Goal: Task Accomplishment & Management: Use online tool/utility

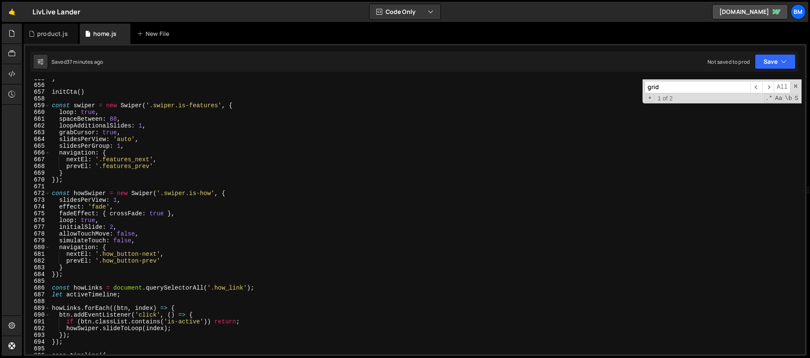
scroll to position [4449, 0]
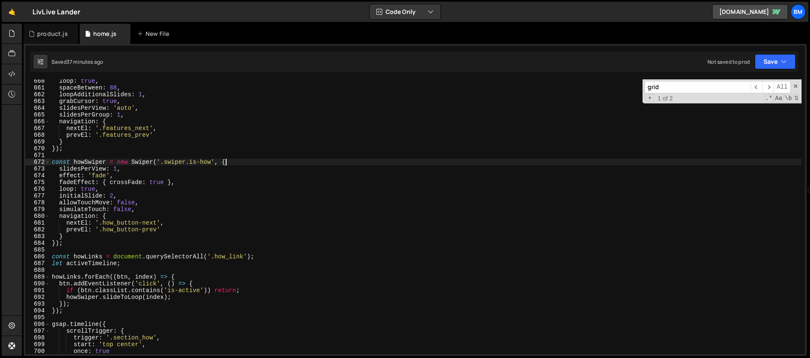
click at [243, 163] on div "loop : true , spaceBetween : 88 , loopAdditionalSlides : 1 , grabCursor : true …" at bounding box center [425, 222] width 751 height 288
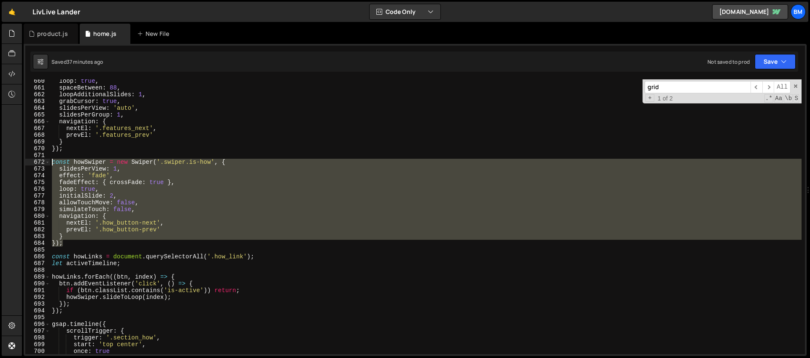
drag, startPoint x: 69, startPoint y: 243, endPoint x: 24, endPoint y: 165, distance: 90.9
click at [24, 165] on div "1 Type cmd + s to save your Javascript file. הההההההההההההההההההההההההההההההההה…" at bounding box center [415, 200] width 783 height 312
type textarea "const howSwiper = new Swiper('.swiper.is-how', { slidesPerView: 1,"
click at [43, 38] on div "product.js" at bounding box center [51, 34] width 54 height 20
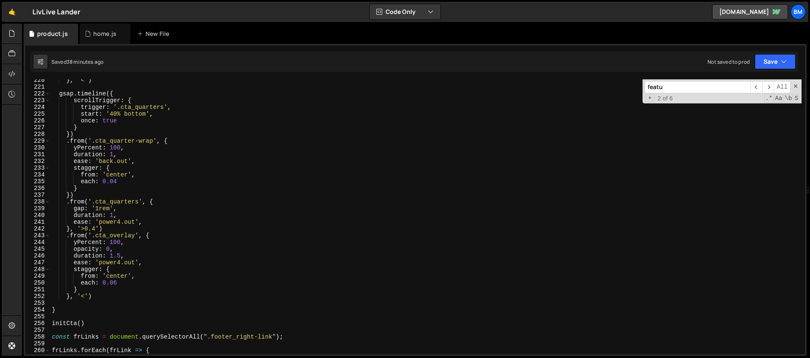
scroll to position [1649, 0]
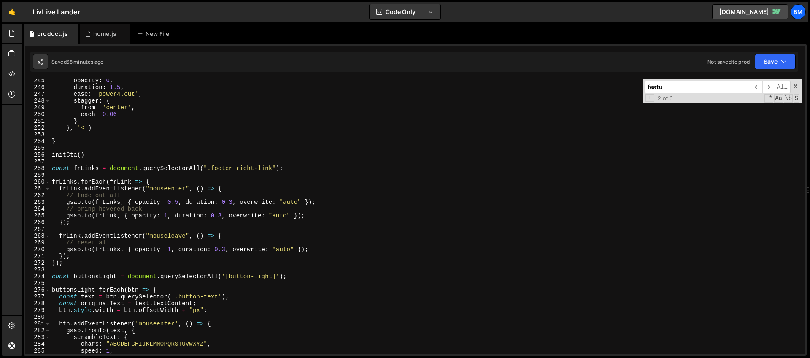
type textarea "initCta()"
click at [92, 155] on div "opacity : 0 , duration : 1.5 , ease : 'power4.out' , stagger : { from : 'center…" at bounding box center [425, 221] width 751 height 288
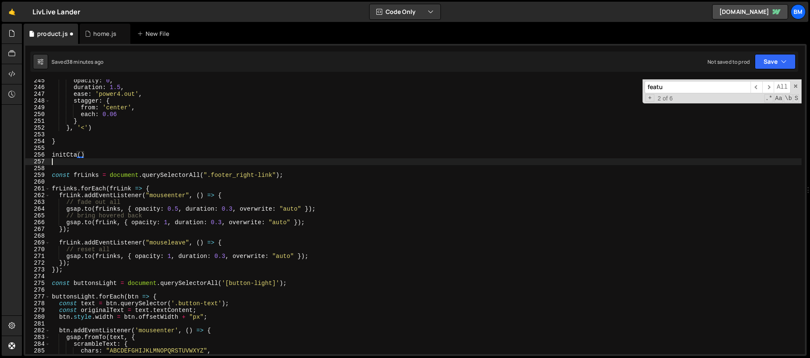
scroll to position [0, 0]
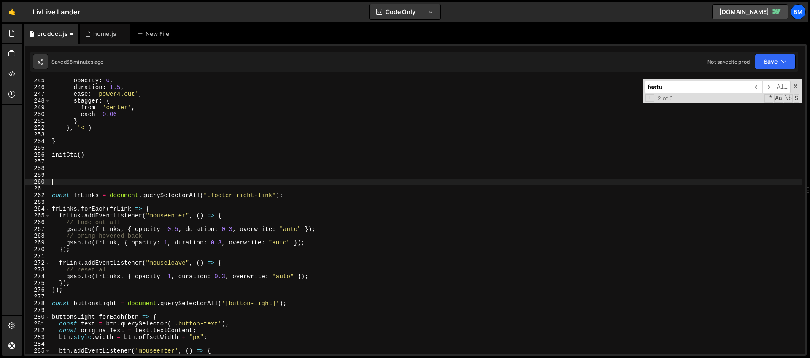
paste textarea "});"
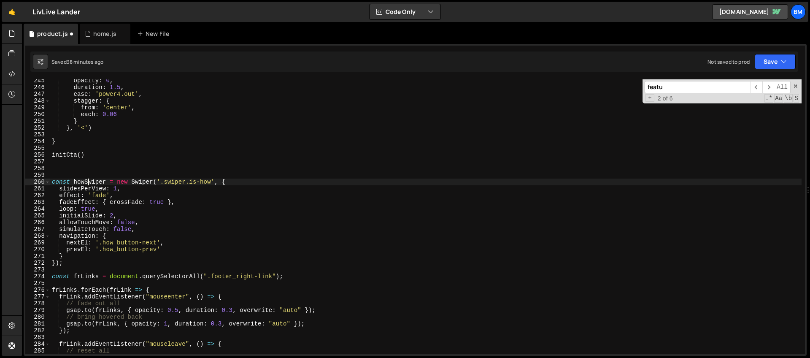
click at [89, 182] on div "opacity : 0 , duration : 1.5 , ease : 'power4.out' , stagger : { from : 'center…" at bounding box center [425, 221] width 751 height 288
click at [65, 255] on div "opacity : 0 , duration : 1.5 , ease : 'power4.out' , stagger : { from : 'center…" at bounding box center [425, 221] width 751 height 288
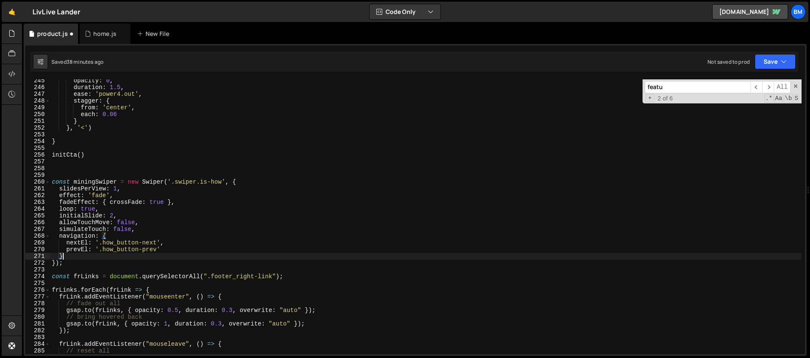
scroll to position [0, 0]
click at [62, 216] on div "opacity : 0 , duration : 1.5 , ease : 'power4.out' , stagger : { from : 'center…" at bounding box center [425, 221] width 751 height 288
click at [88, 190] on div "opacity : 0 , duration : 1.5 , ease : 'power4.out' , stagger : { from : 'center…" at bounding box center [425, 221] width 751 height 288
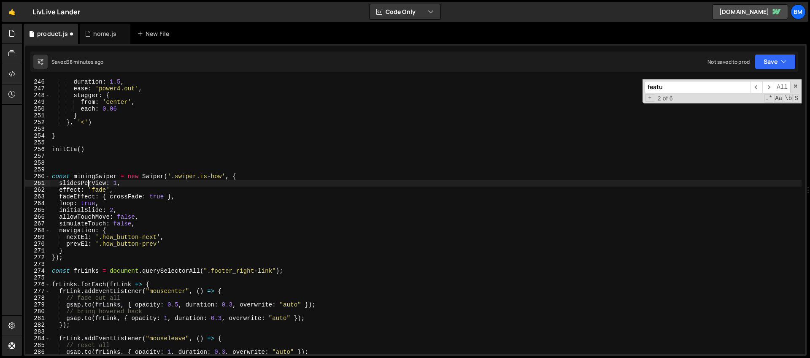
click at [57, 228] on div "duration : 1.5 , ease : 'power4.out' , stagger : { from : 'center' , each : 0.0…" at bounding box center [425, 222] width 751 height 288
type textarea "navigation: {"
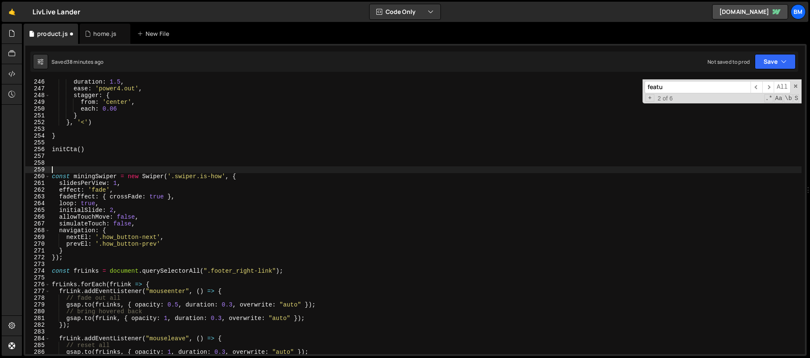
click at [80, 172] on div "duration : 1.5 , ease : 'power4.out' , stagger : { from : 'center' , each : 0.0…" at bounding box center [425, 222] width 751 height 288
click at [138, 162] on div "duration : 1.5 , ease : 'power4.out' , stagger : { from : 'center' , each : 0.0…" at bounding box center [425, 222] width 751 height 288
click at [78, 191] on div "duration : 1.5 , ease : 'power4.out' , stagger : { from : 'center' , each : 0.0…" at bounding box center [425, 222] width 751 height 288
click at [126, 189] on div "duration : 1.5 , ease : 'power4.out' , stagger : { from : 'center' , each : 0.0…" at bounding box center [425, 222] width 751 height 288
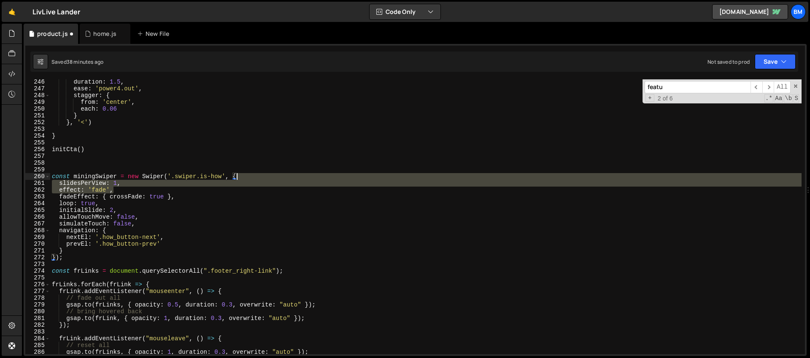
drag, startPoint x: 121, startPoint y: 190, endPoint x: 266, endPoint y: 177, distance: 145.7
click at [266, 177] on div "duration : 1.5 , ease : 'power4.out' , stagger : { from : 'center' , each : 0.0…" at bounding box center [425, 222] width 751 height 288
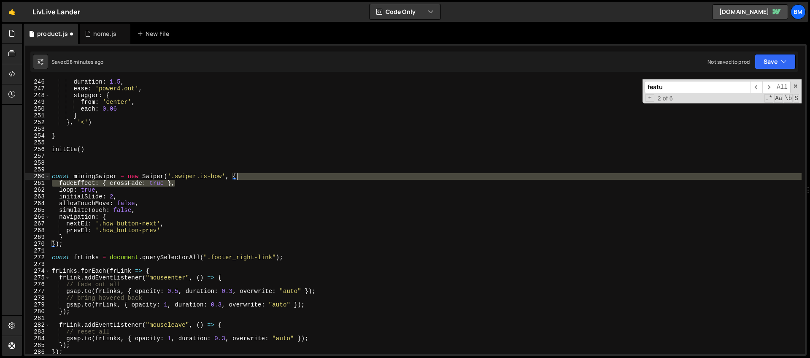
drag, startPoint x: 189, startPoint y: 181, endPoint x: 245, endPoint y: 178, distance: 56.2
click at [245, 178] on div "duration : 1.5 , ease : 'power4.out' , stagger : { from : 'center' , each : 0.0…" at bounding box center [425, 222] width 751 height 288
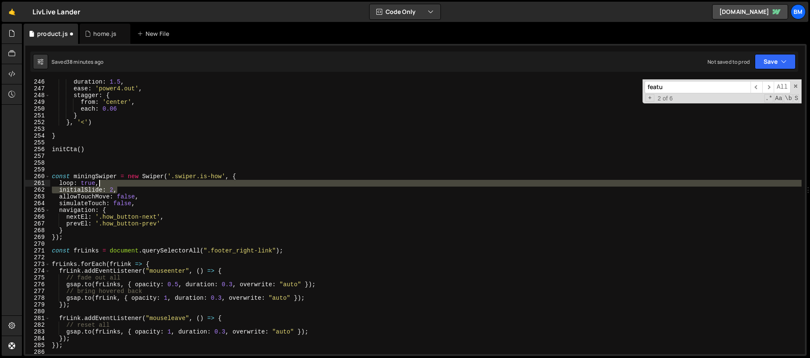
click at [125, 186] on div "duration : 1.5 , ease : 'power4.out' , stagger : { from : 'center' , each : 0.0…" at bounding box center [425, 222] width 751 height 288
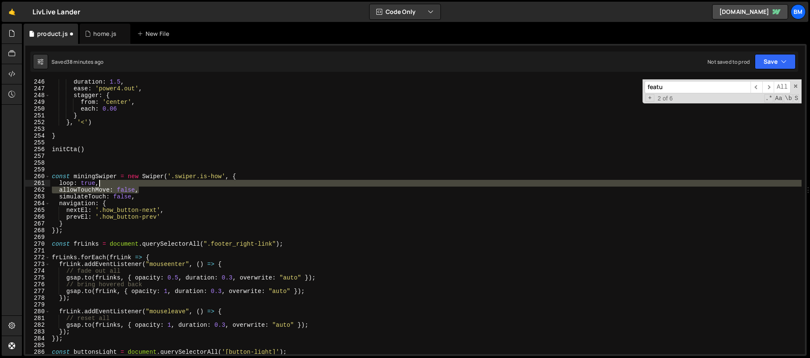
click at [143, 185] on div "duration : 1.5 , ease : 'power4.out' , stagger : { from : 'center' , each : 0.0…" at bounding box center [425, 222] width 751 height 288
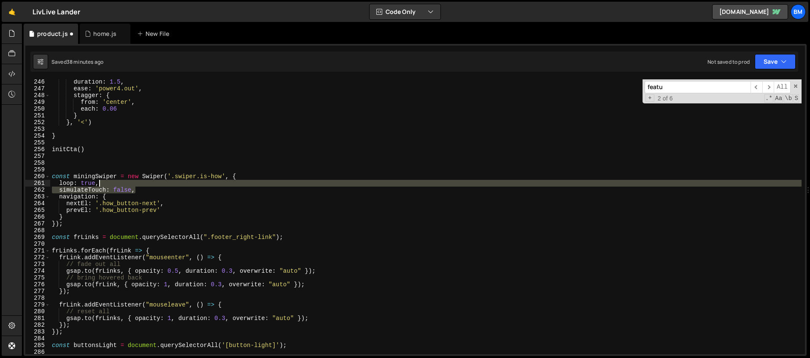
click at [143, 185] on div "duration : 1.5 , ease : 'power4.out' , stagger : { from : 'center' , each : 0.0…" at bounding box center [425, 222] width 751 height 288
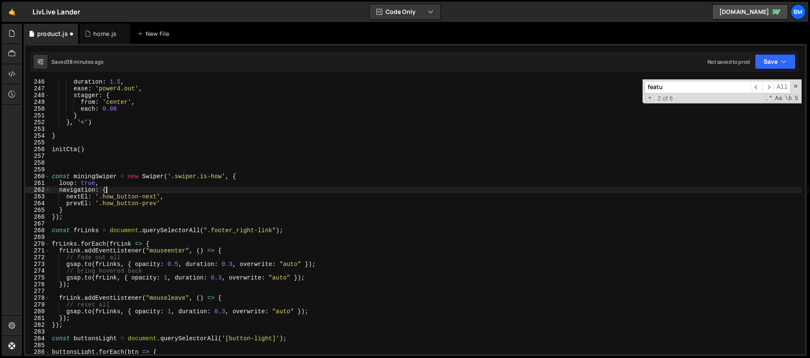
click at [122, 189] on div "duration : 1.5 , ease : 'power4.out' , stagger : { from : 'center' , each : 0.0…" at bounding box center [425, 222] width 751 height 288
click at [108, 186] on div "duration : 1.5 , ease : 'power4.out' , stagger : { from : 'center' , each : 0.0…" at bounding box center [425, 222] width 751 height 288
type textarea "loop: true,"
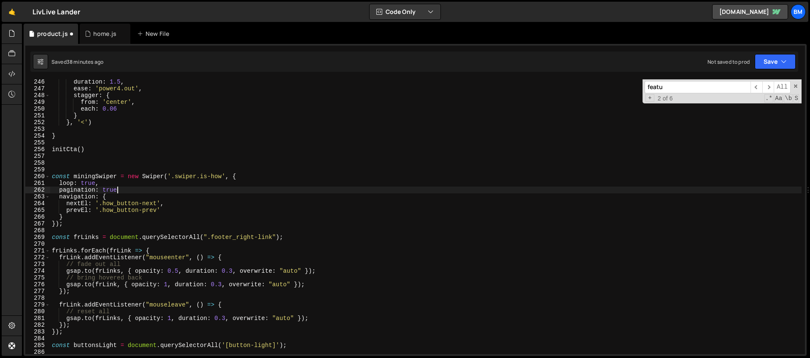
scroll to position [0, 4]
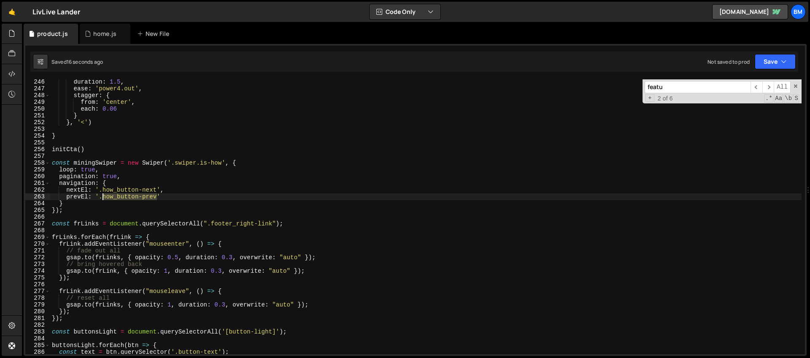
drag, startPoint x: 157, startPoint y: 197, endPoint x: 103, endPoint y: 197, distance: 54.4
click at [103, 197] on div "duration : 1.5 , ease : 'power4.out' , stagger : { from : 'center' , each : 0.0…" at bounding box center [425, 222] width 751 height 288
paste textarea "mining_"
drag, startPoint x: 139, startPoint y: 189, endPoint x: 104, endPoint y: 191, distance: 35.0
click at [104, 191] on div "duration : 1.5 , ease : 'power4.out' , stagger : { from : 'center' , each : 0.0…" at bounding box center [425, 222] width 751 height 288
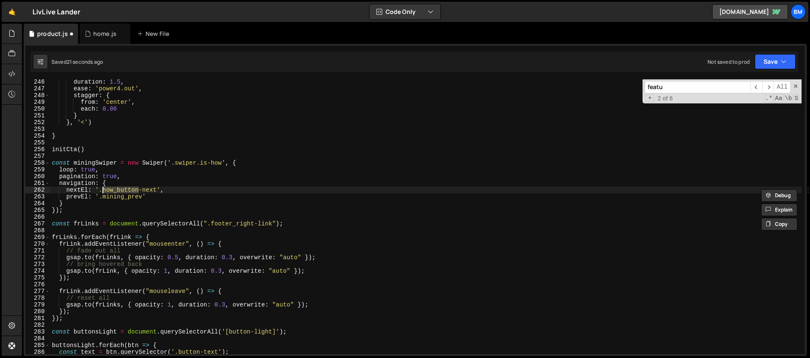
paste textarea "mining_prev"
click at [136, 191] on div "duration : 1.5 , ease : 'power4.out' , stagger : { from : 'center' , each : 0.0…" at bounding box center [425, 222] width 751 height 288
click at [142, 190] on div "duration : 1.5 , ease : 'power4.out' , stagger : { from : 'center' , each : 0.0…" at bounding box center [425, 216] width 751 height 275
click at [132, 189] on div "duration : 1.5 , ease : 'power4.out' , stagger : { from : 'center' , each : 0.0…" at bounding box center [425, 222] width 751 height 288
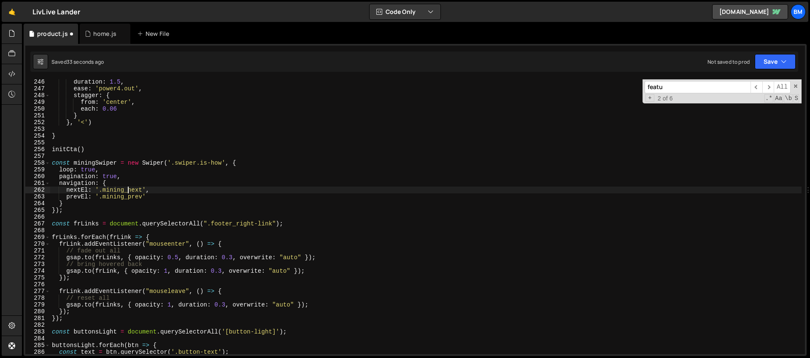
click at [156, 183] on div "duration : 1.5 , ease : 'power4.out' , stagger : { from : 'center' , each : 0.0…" at bounding box center [425, 222] width 751 height 288
click at [244, 160] on div "duration : 1.5 , ease : 'power4.out' , stagger : { from : 'center' , each : 0.0…" at bounding box center [425, 222] width 751 height 288
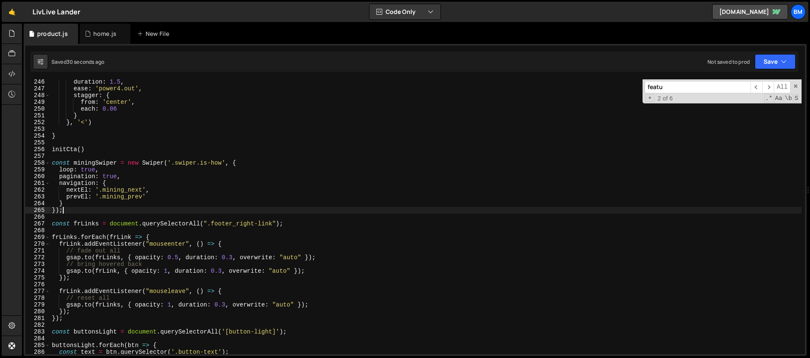
click at [73, 208] on div "duration : 1.5 , ease : 'power4.out' , stagger : { from : 'center' , each : 0.0…" at bounding box center [425, 222] width 751 height 288
click at [71, 205] on div "duration : 1.5 , ease : 'power4.out' , stagger : { from : 'center' , each : 0.0…" at bounding box center [425, 222] width 751 height 288
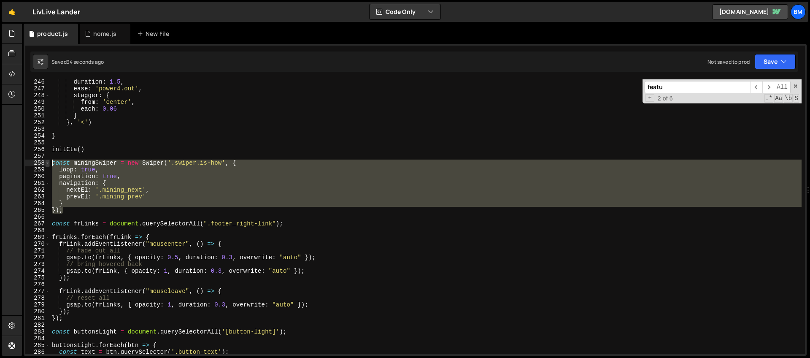
drag, startPoint x: 67, startPoint y: 212, endPoint x: 48, endPoint y: 165, distance: 51.1
click at [48, 165] on div "} 246 247 248 249 250 251 252 253 254 255 256 257 258 259 260 261 262 263 264 2…" at bounding box center [414, 216] width 779 height 275
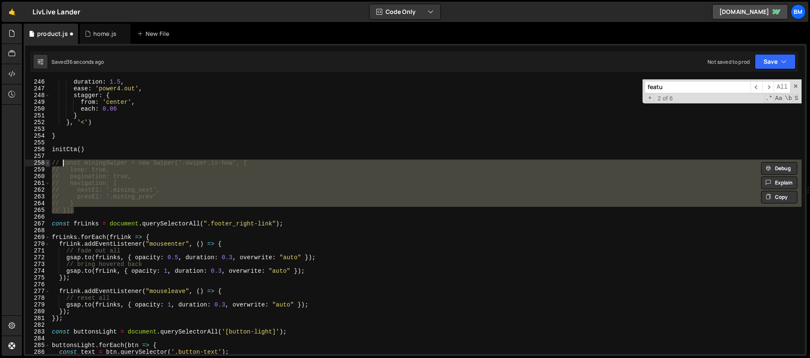
type textarea "// const miningSwiper = new Swiper('.swiper.is-how', {"
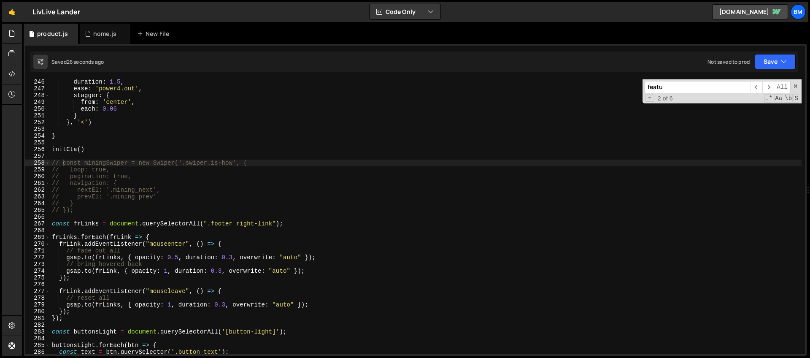
drag, startPoint x: 672, startPoint y: 86, endPoint x: 616, endPoint y: 86, distance: 55.7
click at [616, 86] on div "duration : 1.5 , ease : 'power4.out' , stagger : { from : 'center' , each : 0.0…" at bounding box center [425, 216] width 751 height 275
paste input "swiper.slideTo"
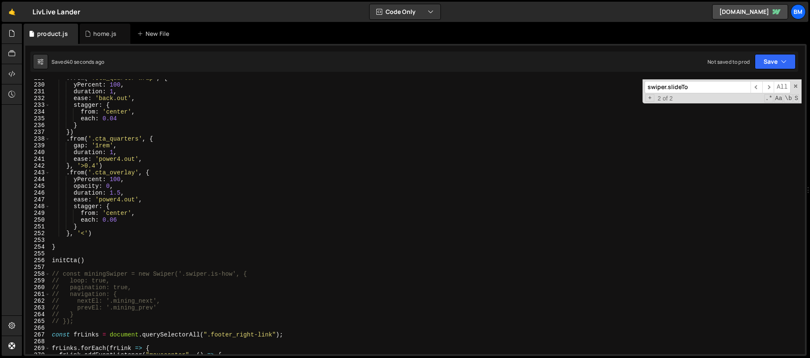
scroll to position [1585, 0]
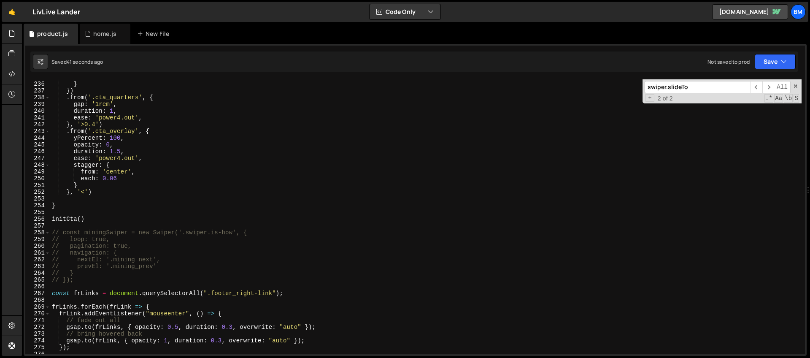
type input "swiper.slideTo"
click at [103, 222] on div "each : 0.04 } }) . from ( '.cta_quarters' , { gap : '1rem' , duration : 1 , eas…" at bounding box center [425, 218] width 751 height 288
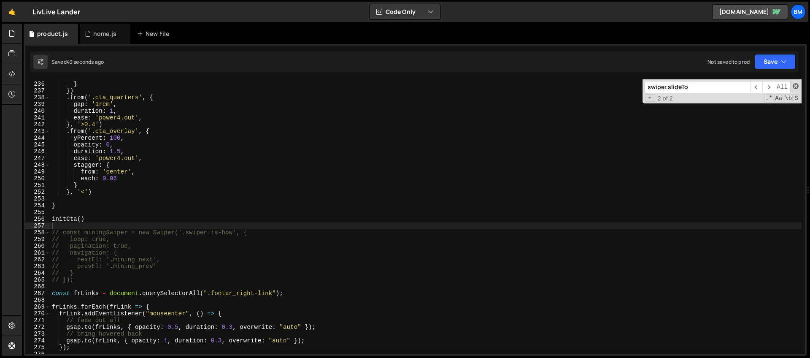
click at [793, 86] on span at bounding box center [796, 86] width 6 height 6
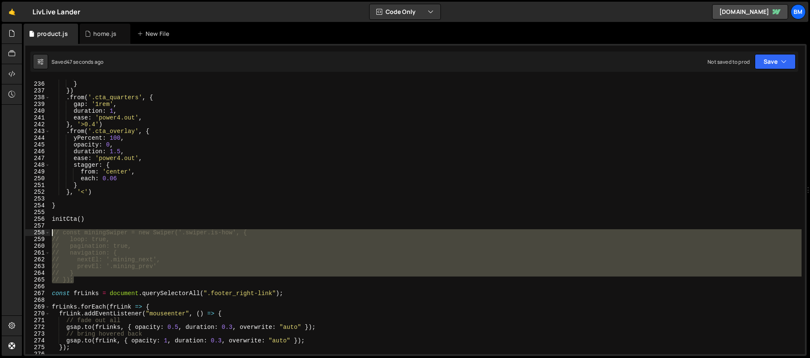
drag, startPoint x: 78, startPoint y: 281, endPoint x: 16, endPoint y: 234, distance: 78.0
click at [16, 234] on div "Hold on a sec... Are you certain you wish to leave this page? Any changes you'v…" at bounding box center [405, 179] width 810 height 358
type textarea "// const miningSwiper = new Swiper('.swiper.is-how', { // loop: true,"
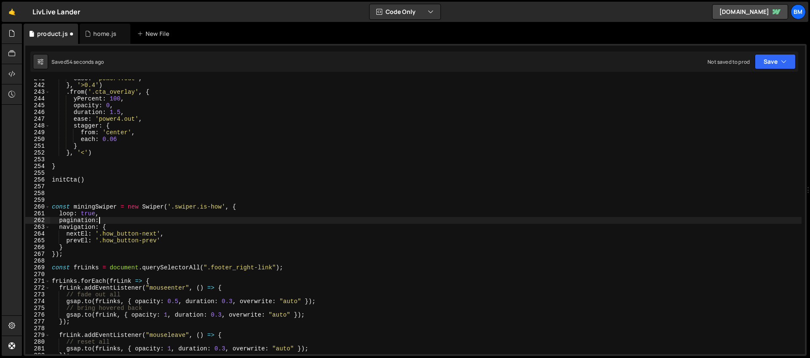
scroll to position [1624, 0]
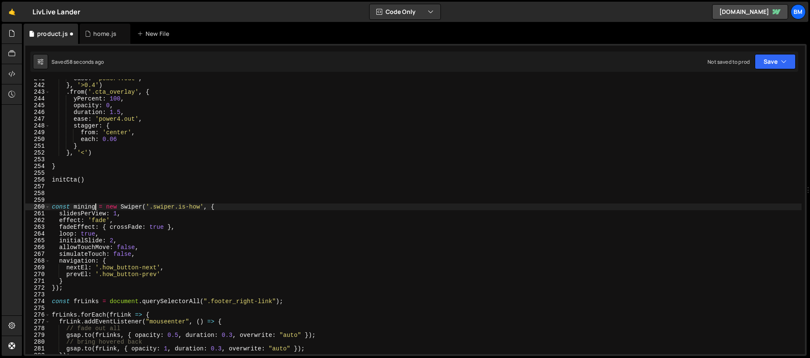
type textarea "const howSwiper = new Swiper('.swiper.is-how', {"
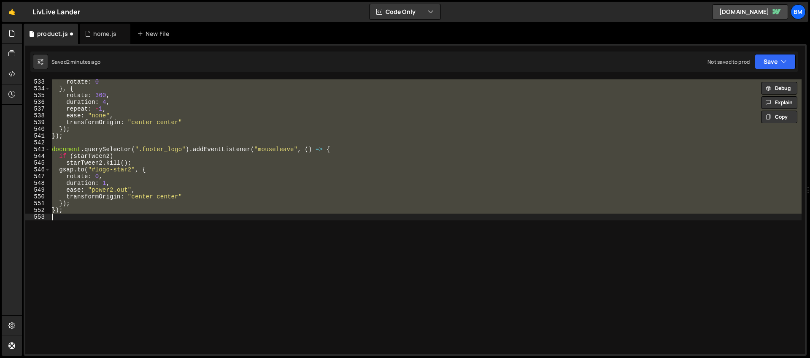
scroll to position [1057, 0]
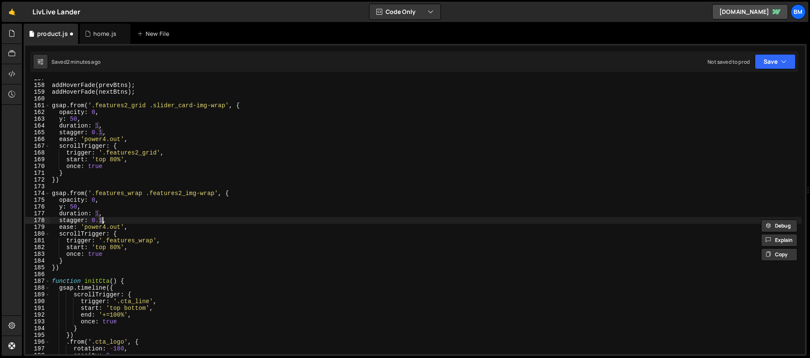
type textarea "});"
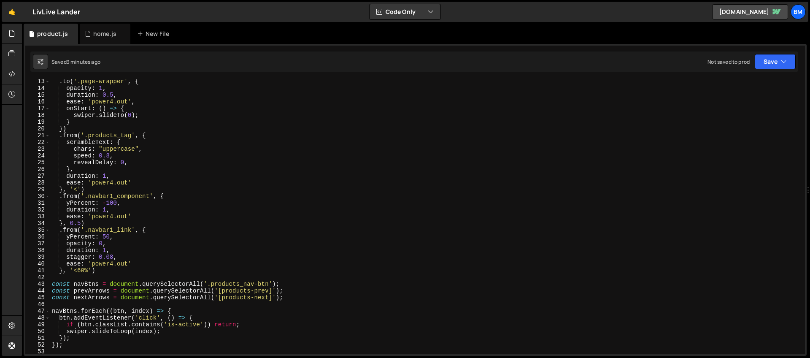
scroll to position [0, 0]
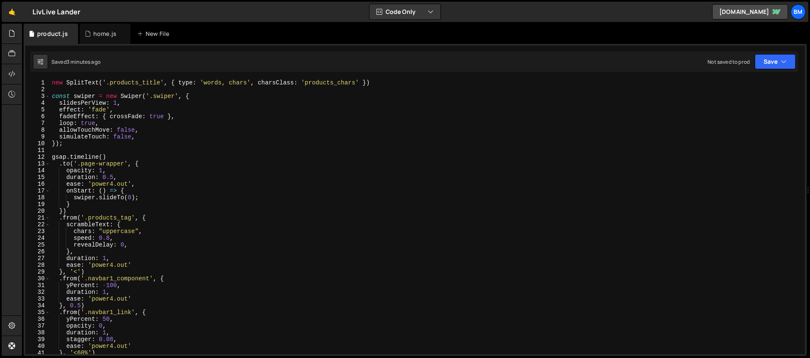
click at [116, 159] on div "new SplitText ( '.products_title' , { type : 'words, chars' , charsClass : 'pro…" at bounding box center [425, 223] width 751 height 288
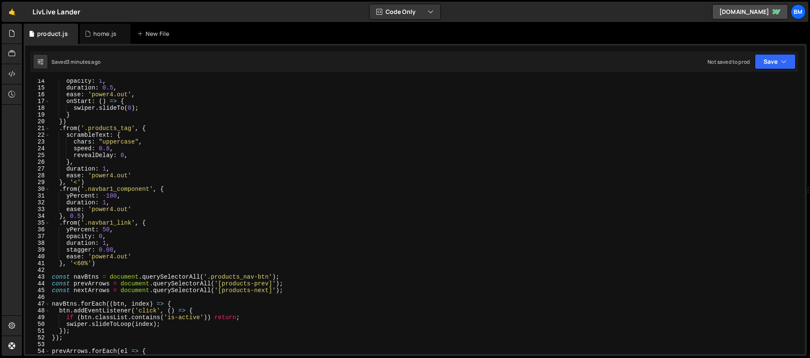
scroll to position [89, 0]
click at [108, 157] on div "opacity : 1 , duration : 0.5 , ease : 'power4.out' , onStart : ( ) => { swiper …" at bounding box center [425, 222] width 751 height 288
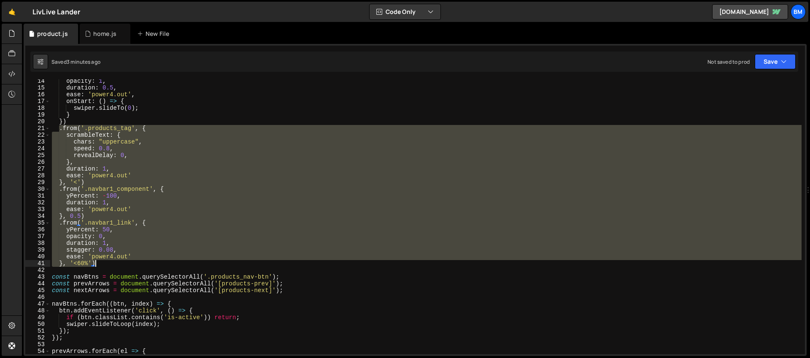
drag, startPoint x: 57, startPoint y: 127, endPoint x: 149, endPoint y: 261, distance: 163.0
click at [149, 261] on div "opacity : 1 , duration : 0.5 , ease : 'power4.out' , onStart : ( ) => { swiper …" at bounding box center [425, 222] width 751 height 288
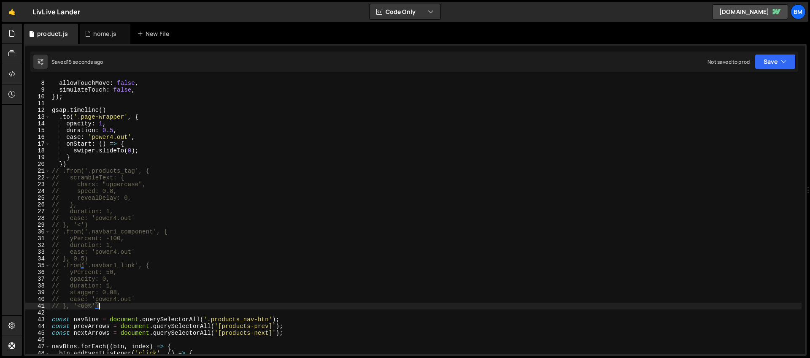
scroll to position [7, 0]
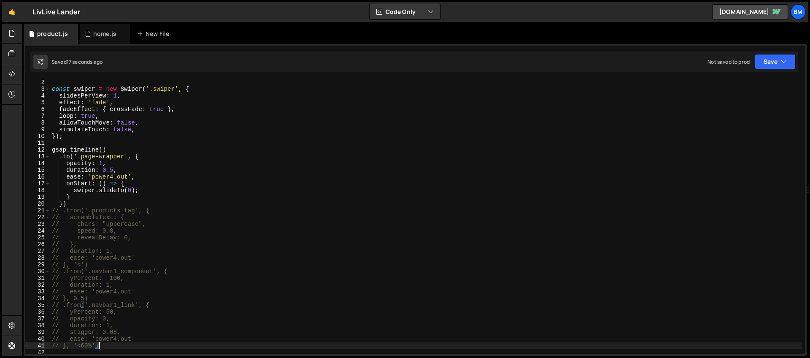
click at [153, 189] on div "const swiper = new Swiper ( '.swiper' , { slidesPerView : 1 , effect : 'fade' ,…" at bounding box center [425, 223] width 751 height 288
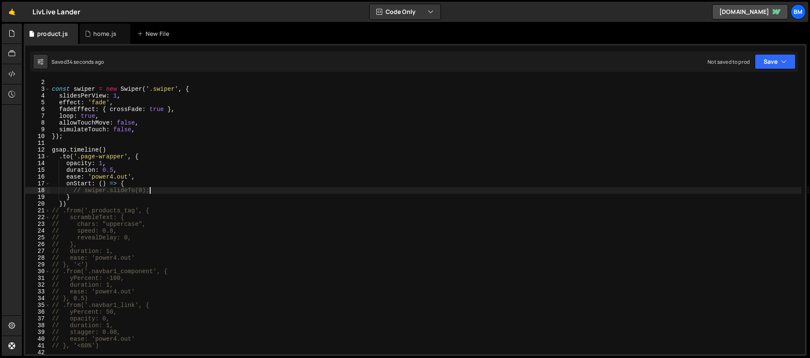
click at [179, 170] on div "const swiper = new Swiper ( '.swiper' , { slidesPerView : 1 , effect : 'fade' ,…" at bounding box center [425, 223] width 751 height 288
type textarea "duration: 0.5,"
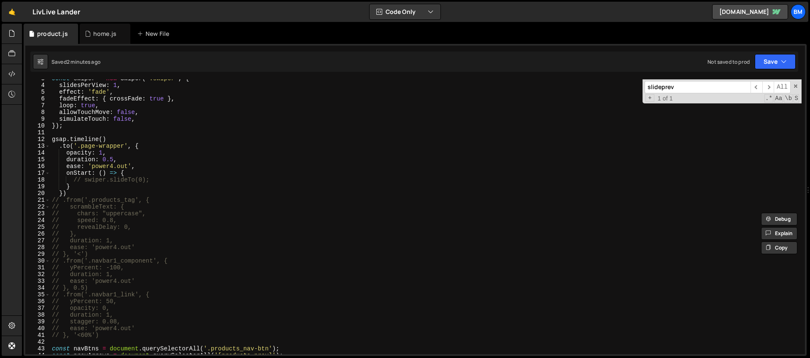
scroll to position [0, 0]
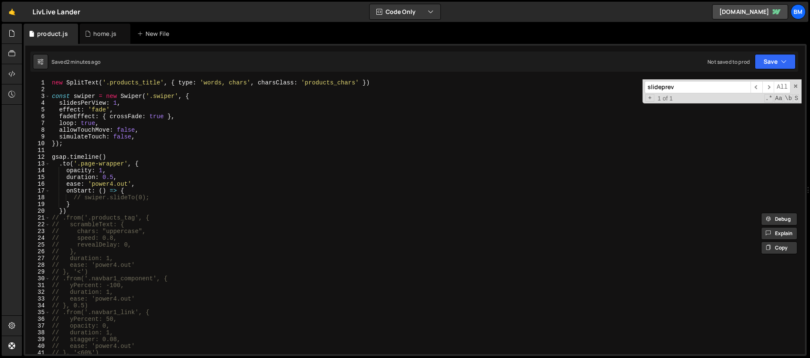
type input "slideprev"
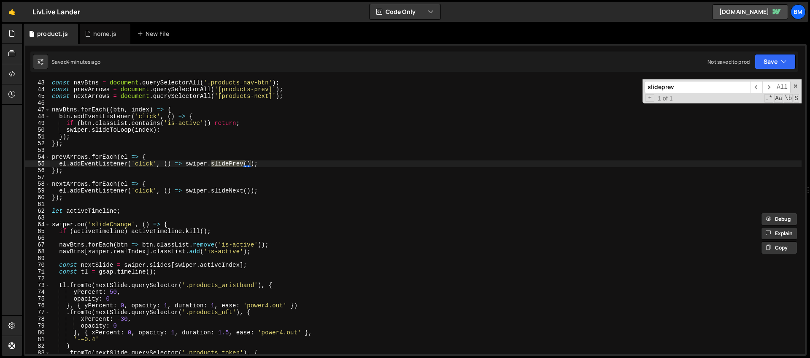
scroll to position [248, 0]
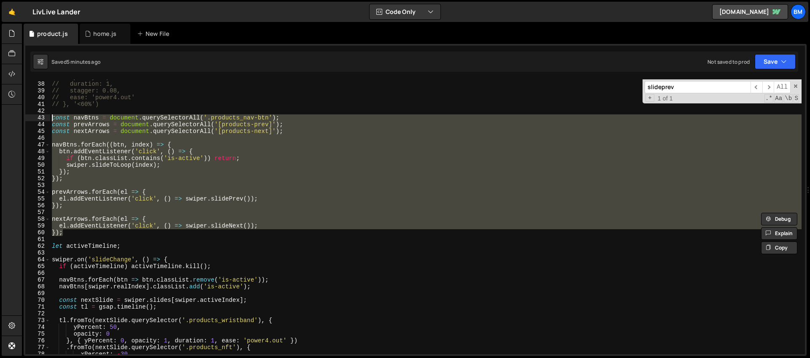
drag, startPoint x: 70, startPoint y: 234, endPoint x: 25, endPoint y: 119, distance: 122.9
click at [25, 119] on div "}); 37 38 39 40 41 42 43 44 45 46 47 48 49 50 51 52 53 54 55 56 57 58 59 60 61 …" at bounding box center [414, 216] width 779 height 275
type textarea "const navBtns = document.querySelectorAll('.products_nav-btn'); const prevArrow…"
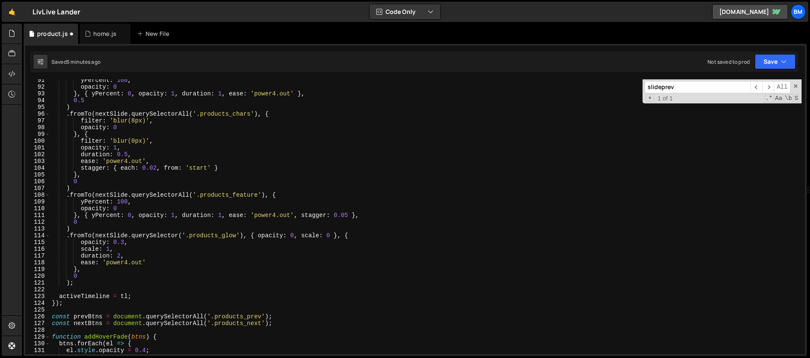
scroll to position [651, 0]
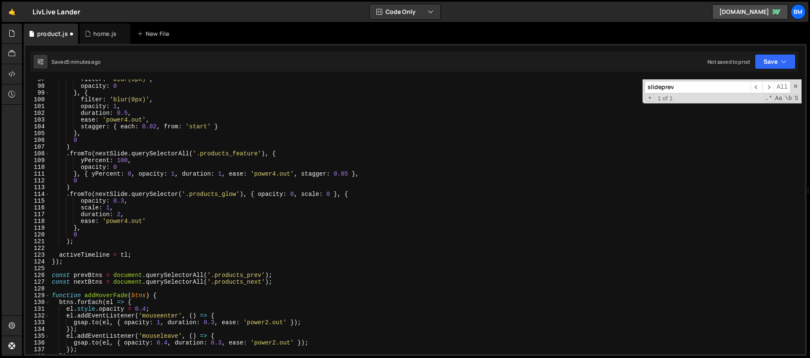
click at [81, 264] on div "filter : 'blur(8px)' , opacity : 0 } , { filter : 'blur(0px)' , opacity : 1 , d…" at bounding box center [425, 220] width 751 height 288
type textarea "});"
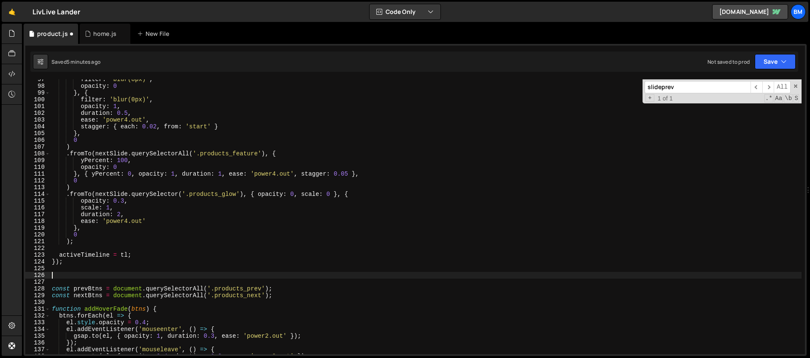
paste textarea "});"
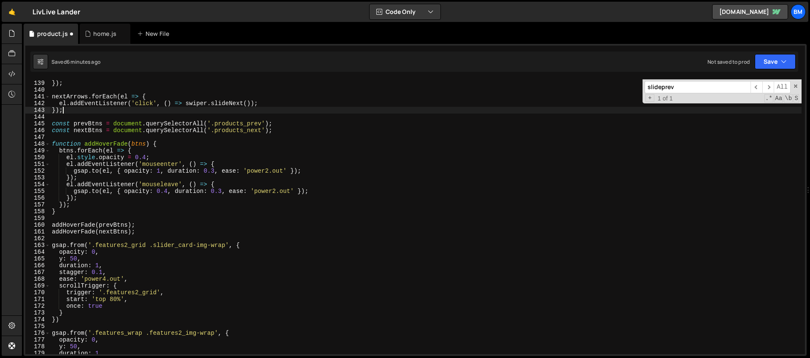
scroll to position [931, 0]
click at [143, 233] on div "el . addEventListener ( 'click' , ( ) => swiper . slidePrev ( )) ; }) ; nextArr…" at bounding box center [425, 217] width 751 height 288
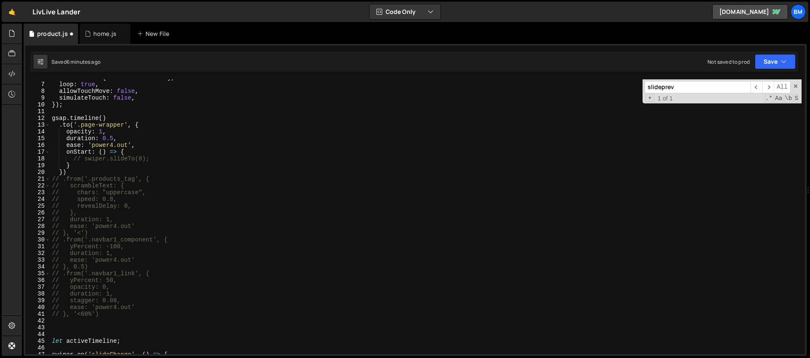
scroll to position [0, 0]
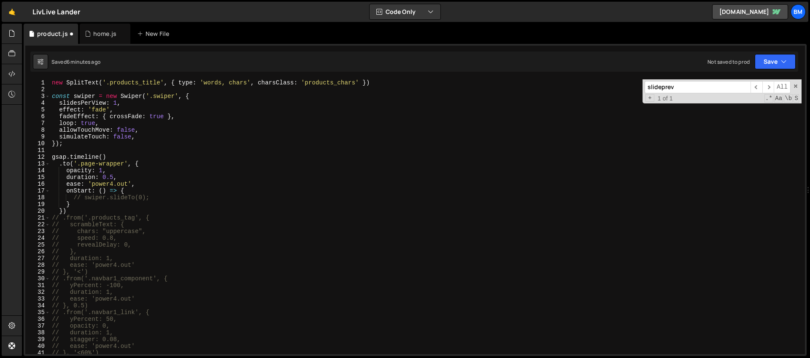
click at [50, 95] on div "new SplitText ( '.products_title' , { type : 'words, chars' , charsClass : 'pro…" at bounding box center [425, 223] width 751 height 288
type textarea "const swiper = new Swiper('.swiper', { slidesPerView: 1,"
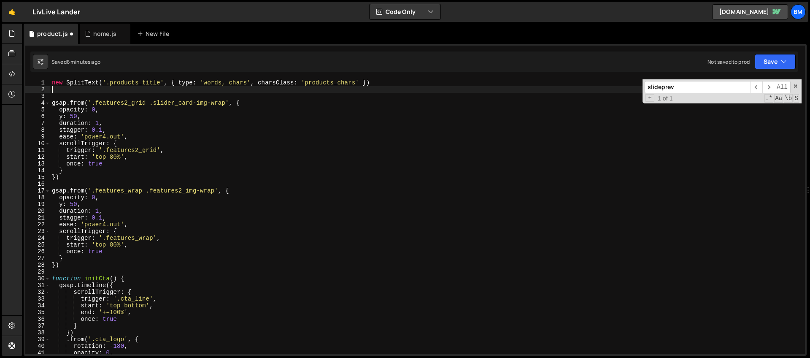
type textarea "new SplitText('.products_title', { type: 'words, chars', charsClass: 'products_…"
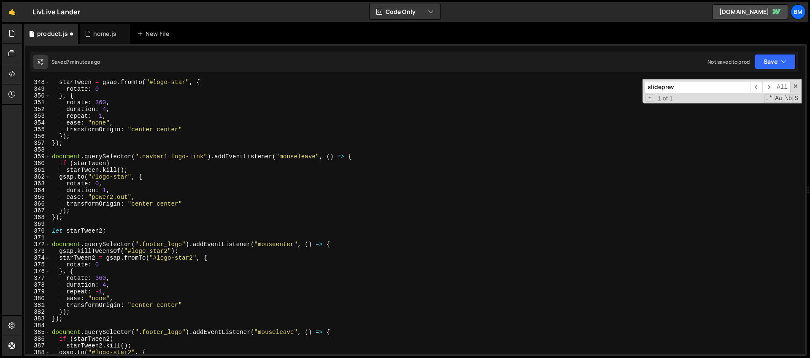
scroll to position [2525, 0]
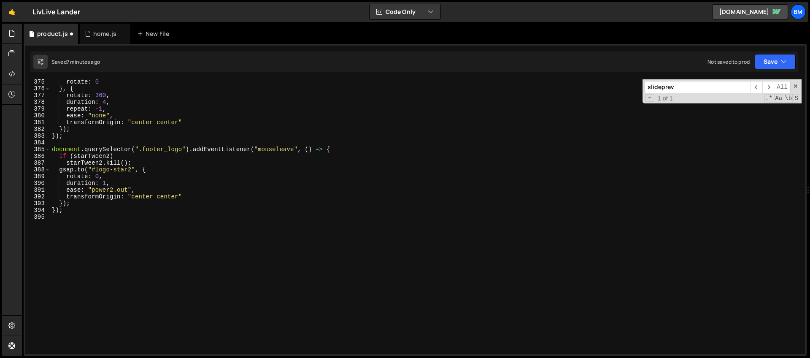
click at [145, 253] on div "rotate : 0 } , { rotate : 360 , duration : 4 , repeat : - 1 , ease : "none" , t…" at bounding box center [425, 222] width 751 height 288
paste textarea "addHoverFade(nextBtns);"
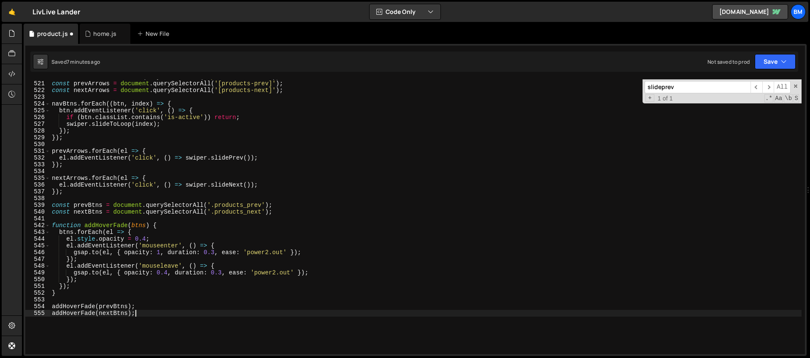
scroll to position [3469, 0]
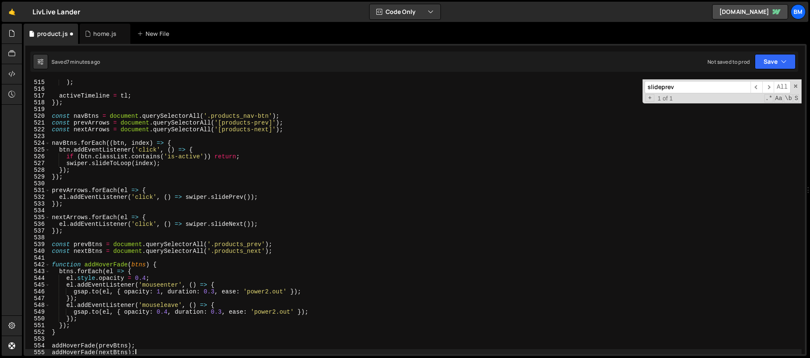
click at [153, 214] on div ") ; activeTimeline = tl ; }) ; const navBtns = document . querySelectorAll ( '.…" at bounding box center [425, 223] width 751 height 288
type textarea "nextArrows.forEach(el => {"
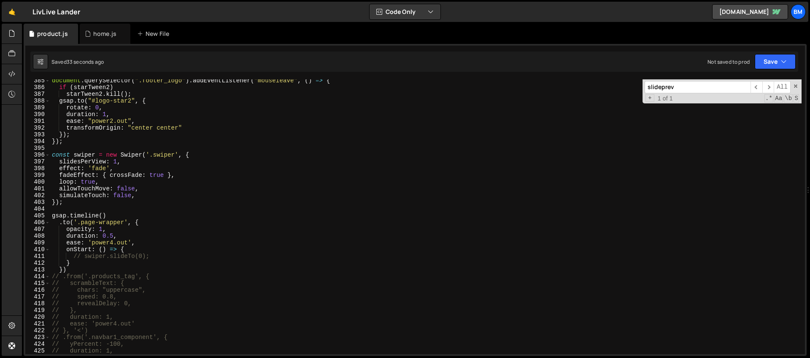
scroll to position [2608, 0]
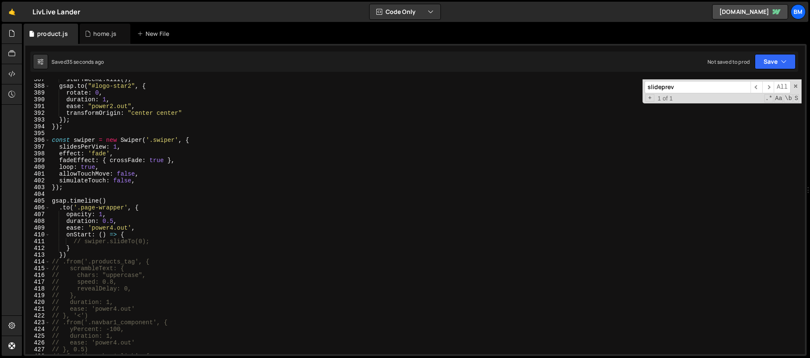
click at [148, 241] on div "starTween2 . kill ( ) ; gsap . to ( "#logo-star2" , { rotate : 0 , duration : 1…" at bounding box center [425, 220] width 751 height 288
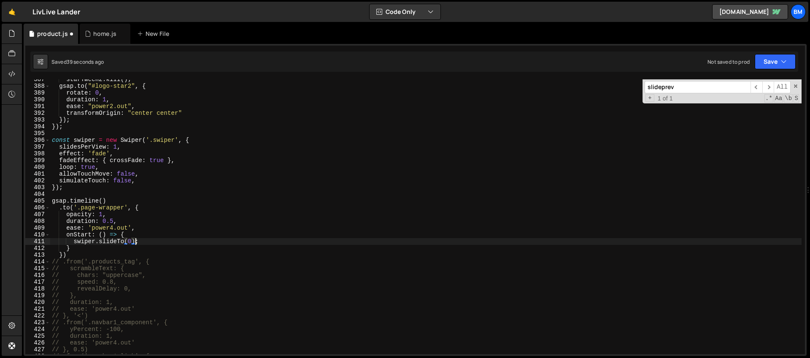
scroll to position [2714, 0]
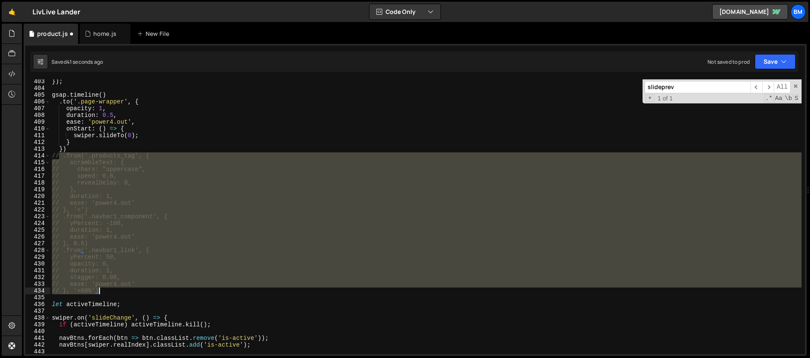
drag, startPoint x: 59, startPoint y: 157, endPoint x: 138, endPoint y: 292, distance: 156.9
click at [138, 292] on div "}) ; gsap . timeline ( ) . to ( '.page-wrapper' , { opacity : 1 , duration : 0.…" at bounding box center [425, 222] width 751 height 288
type textarea "ease: 'power4.out' }, '<60%')"
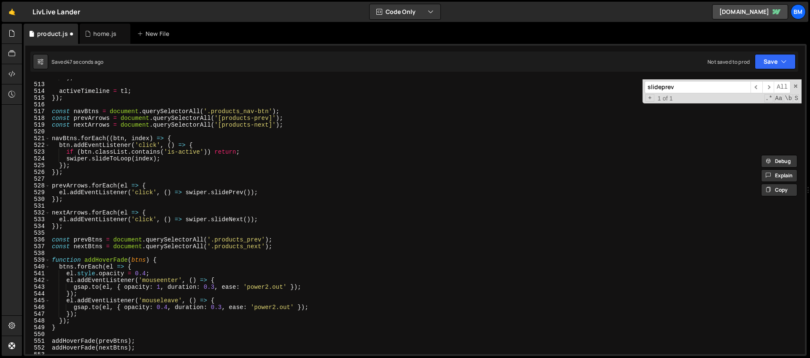
scroll to position [3489, 0]
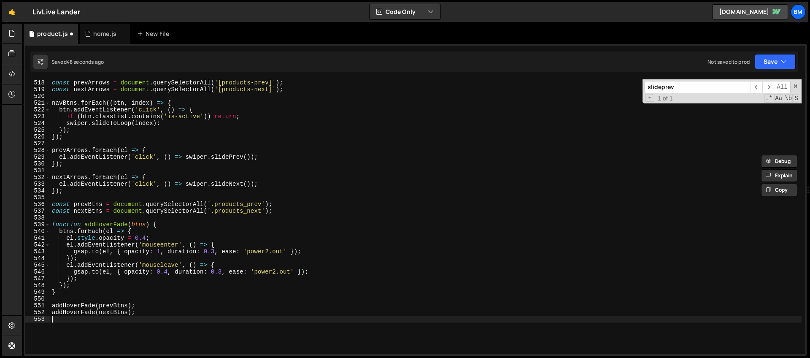
click at [74, 328] on div "const navBtns = document . querySelectorAll ( '.products_nav-btn' ) ; const pre…" at bounding box center [425, 217] width 751 height 288
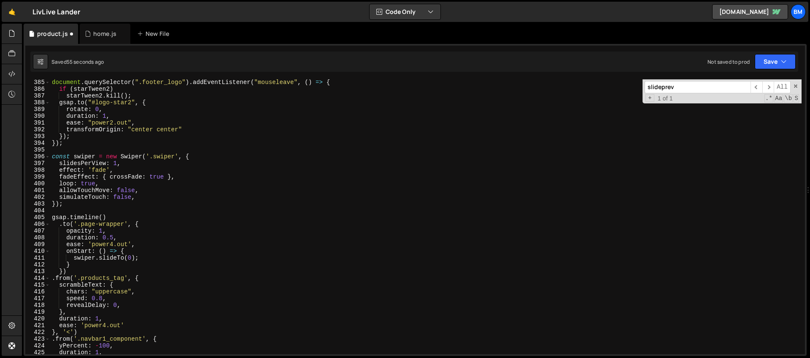
scroll to position [2574, 0]
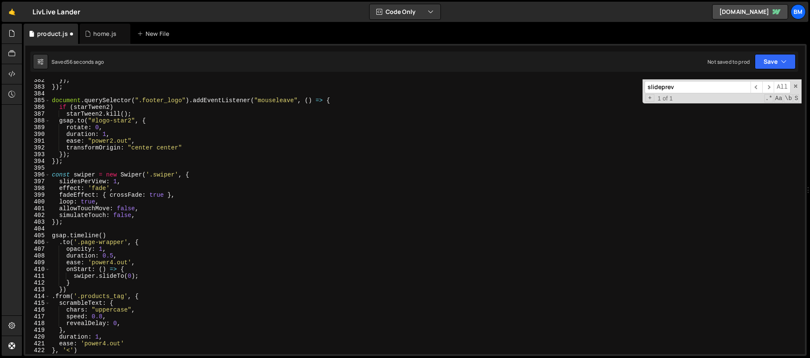
click at [51, 174] on div "}) ; }) ; document . querySelector ( ".footer_logo" ) . addEventListener ( "mou…" at bounding box center [425, 221] width 751 height 288
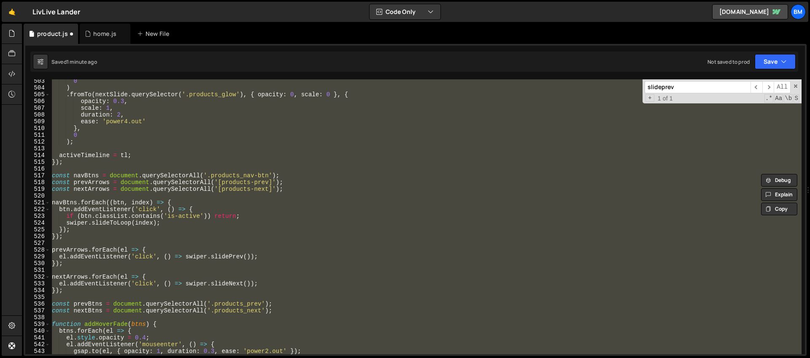
scroll to position [3431, 0]
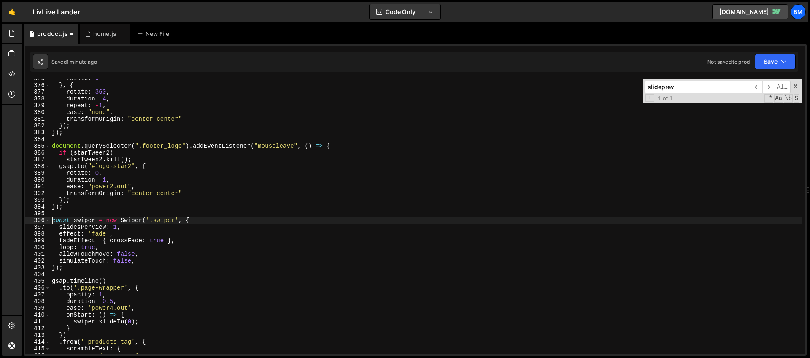
type textarea "const swiper = new Swiper('.swiper', {"
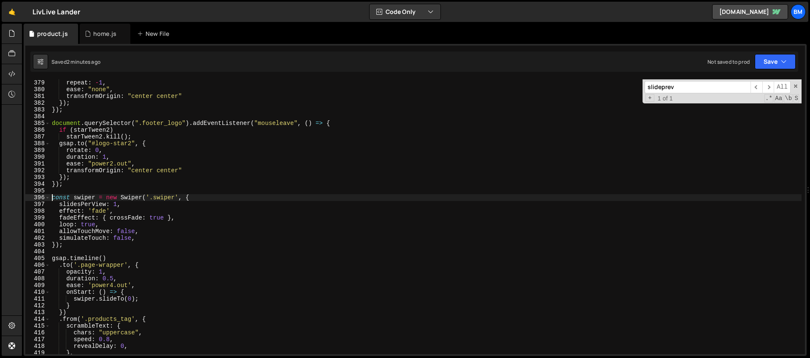
scroll to position [2551, 0]
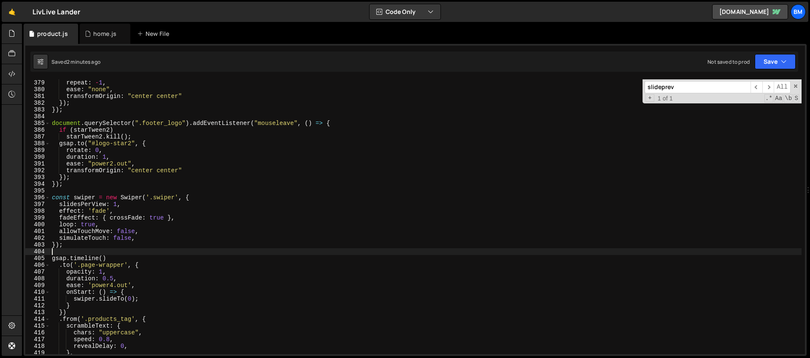
click at [77, 251] on div "duration : 4 , repeat : - 1 , ease : "none" , transformOrigin : "center center"…" at bounding box center [425, 217] width 751 height 288
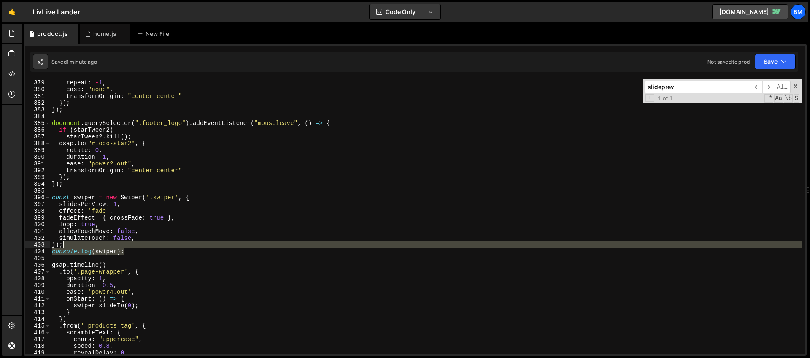
click at [127, 247] on div "duration : 4 , repeat : - 1 , ease : "none" , transformOrigin : "center center"…" at bounding box center [425, 217] width 751 height 288
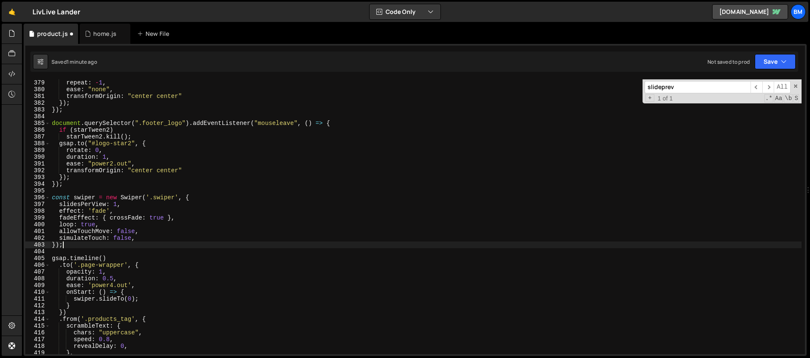
click at [175, 196] on div "duration : 4 , repeat : - 1 , ease : "none" , transformOrigin : "center center"…" at bounding box center [425, 217] width 751 height 288
type textarea "const swiper = new Swiper('.swiper.is-products', {"
click at [86, 37] on icon at bounding box center [88, 34] width 6 height 8
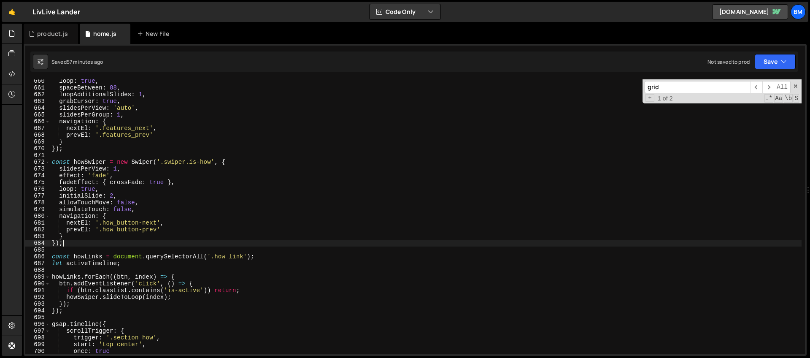
scroll to position [0, 0]
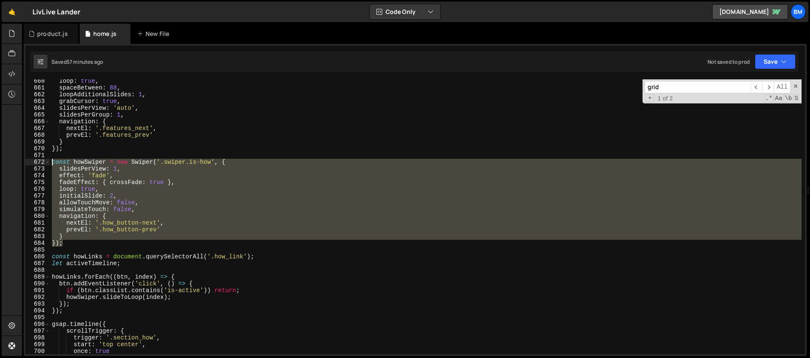
drag, startPoint x: 70, startPoint y: 243, endPoint x: 39, endPoint y: 159, distance: 89.6
click at [39, 159] on div "}); 660 661 662 663 664 665 666 667 668 669 670 671 672 673 674 675 676 677 678…" at bounding box center [414, 216] width 779 height 275
type textarea "const howSwiper = new Swiper('.swiper.is-how', { slidesPerView: 1,"
click at [39, 38] on div "product.js" at bounding box center [52, 34] width 31 height 8
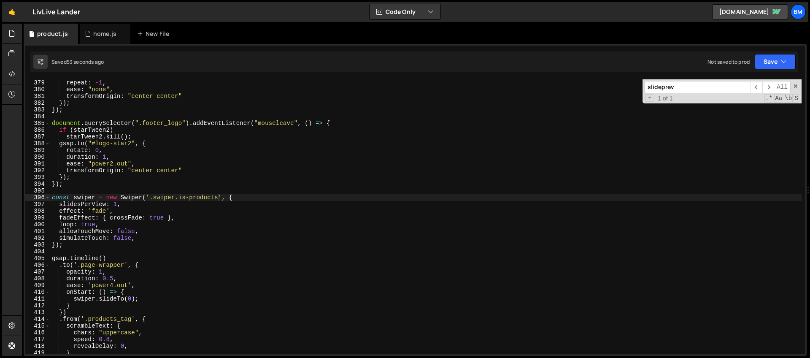
scroll to position [2556, 0]
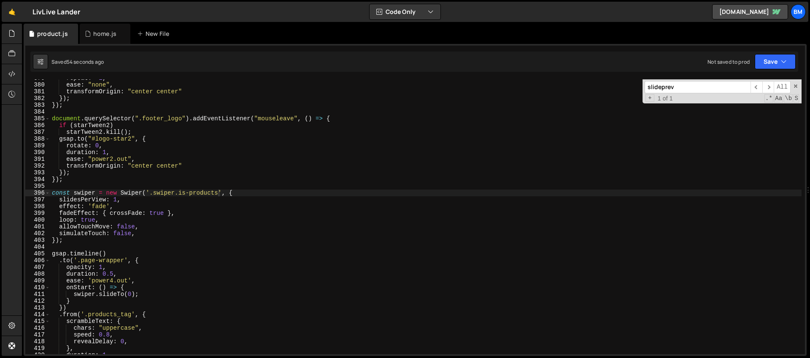
type textarea "});"
click at [79, 240] on div "repeat : - 1 , ease : "none" , transformOrigin : "center center" }) ; }) ; docu…" at bounding box center [425, 219] width 751 height 288
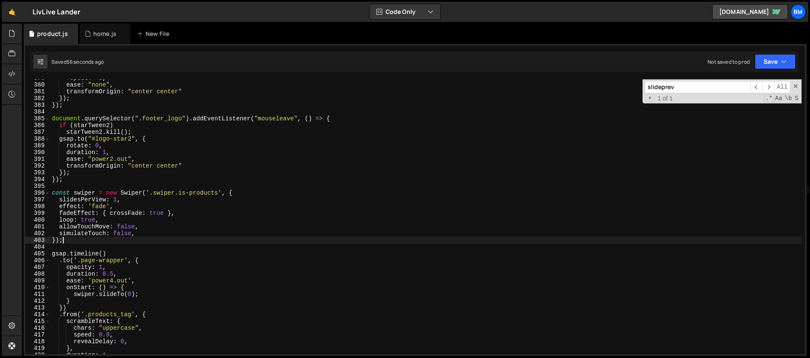
scroll to position [0, 0]
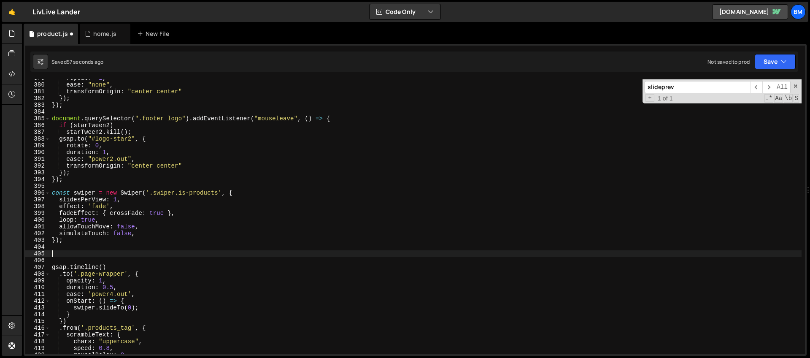
paste textarea "});"
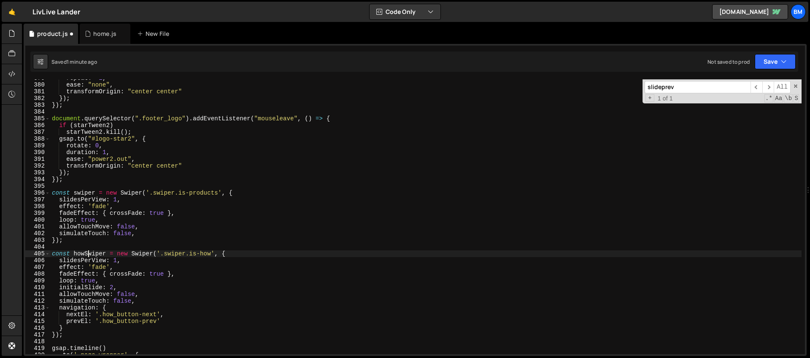
click at [88, 253] on div "repeat : - 1 , ease : "none" , transformOrigin : "center center" }) ; }) ; docu…" at bounding box center [425, 219] width 751 height 288
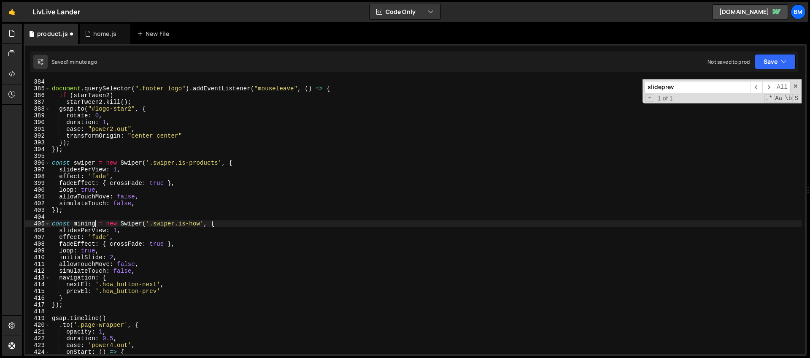
scroll to position [2592, 0]
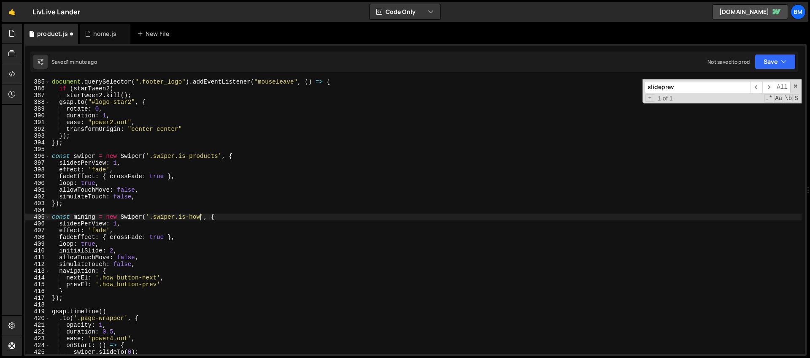
click at [200, 216] on div "document . querySelector ( ".footer_logo" ) . addEventListener ( "mouseleave" ,…" at bounding box center [425, 222] width 751 height 288
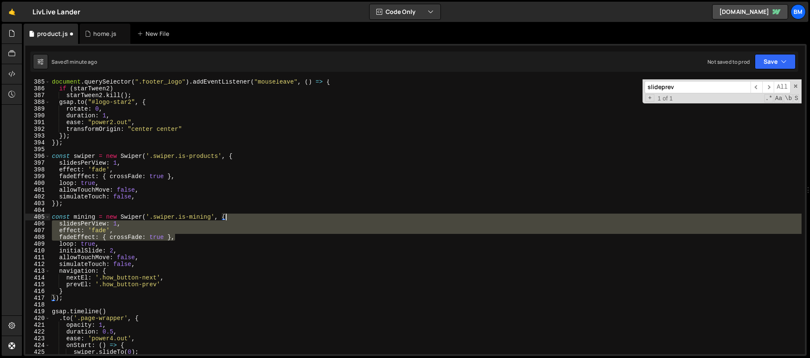
drag, startPoint x: 184, startPoint y: 236, endPoint x: 243, endPoint y: 218, distance: 61.2
click at [243, 218] on div "document . querySelector ( ".footer_logo" ) . addEventListener ( "mouseleave" ,…" at bounding box center [425, 222] width 751 height 288
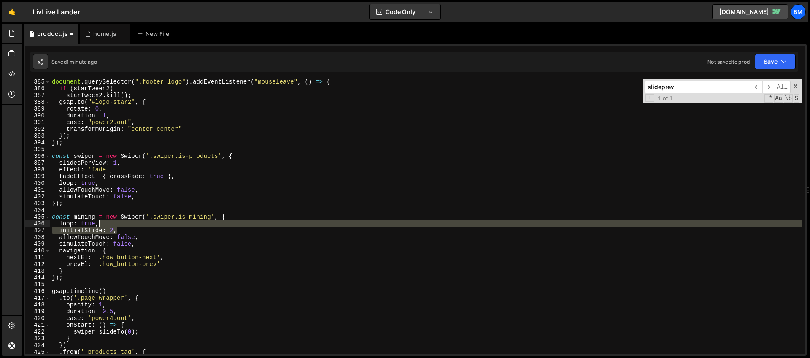
drag, startPoint x: 125, startPoint y: 232, endPoint x: 123, endPoint y: 226, distance: 6.3
click at [123, 226] on div "document . querySelector ( ".footer_logo" ) . addEventListener ( "mouseleave" ,…" at bounding box center [425, 222] width 751 height 288
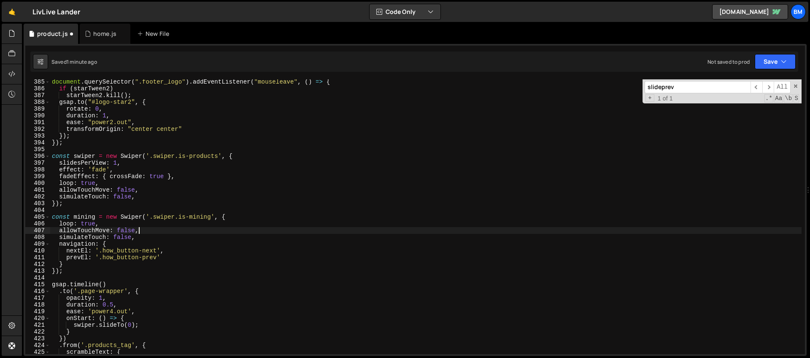
click at [141, 232] on div "document . querySelector ( ".footer_logo" ) . addEventListener ( "mouseleave" ,…" at bounding box center [425, 222] width 751 height 288
click at [68, 272] on div "document . querySelector ( ".footer_logo" ) . addEventListener ( "mouseleave" ,…" at bounding box center [425, 222] width 751 height 288
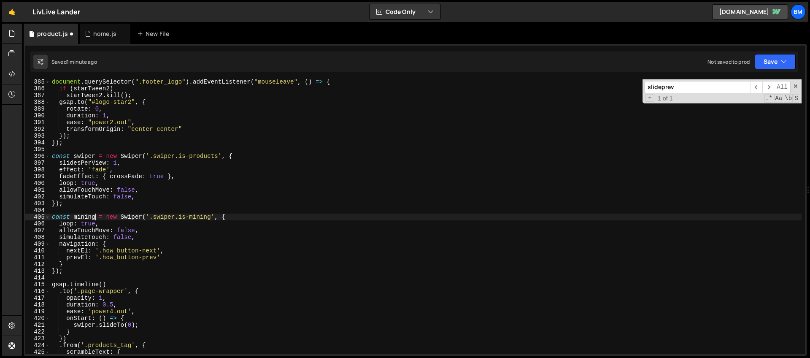
click at [95, 216] on div "document . querySelector ( ".footer_logo" ) . addEventListener ( "mouseleave" ,…" at bounding box center [425, 222] width 751 height 288
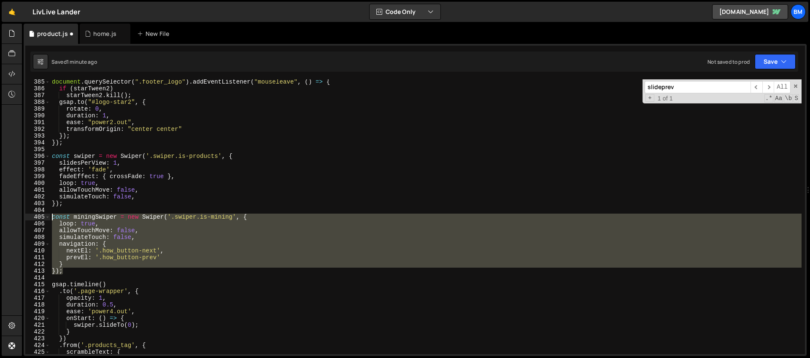
drag, startPoint x: 68, startPoint y: 270, endPoint x: 32, endPoint y: 218, distance: 63.5
click at [32, 218] on div "const miningSwiper = new Swiper('.swiper.is-mining', { 385 386 387 388 389 390 …" at bounding box center [414, 216] width 779 height 275
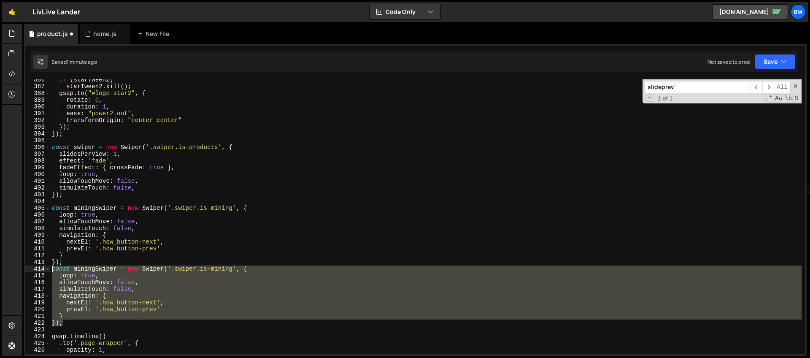
scroll to position [2626, 0]
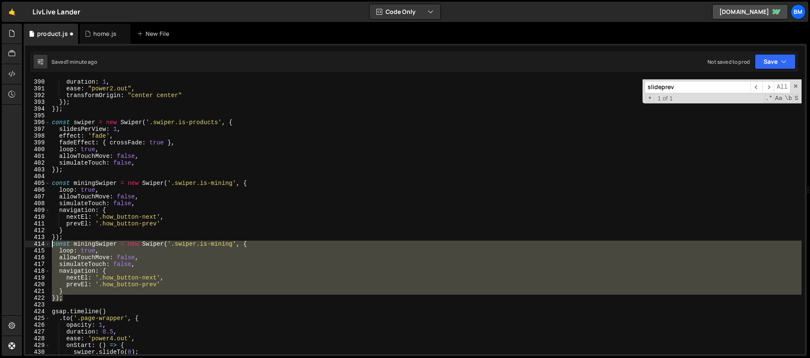
click at [108, 272] on div "duration : 1 , ease : "power2.out" , transformOrigin : "center center" }) ; }) …" at bounding box center [425, 216] width 751 height 275
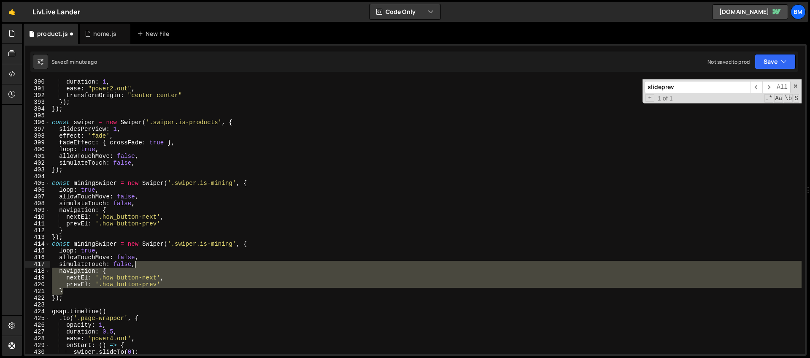
drag, startPoint x: 72, startPoint y: 291, endPoint x: 159, endPoint y: 267, distance: 90.6
click at [159, 267] on div "duration : 1 , ease : "power2.out" , transformOrigin : "center center" }) ; }) …" at bounding box center [425, 222] width 751 height 288
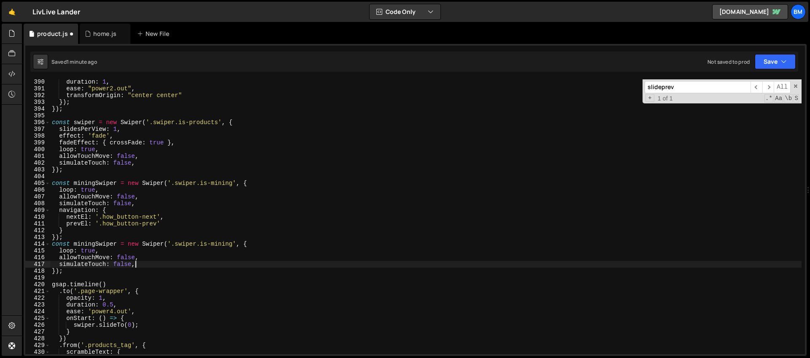
click at [225, 245] on div "duration : 1 , ease : "power2.out" , transformOrigin : "center center" }) ; }) …" at bounding box center [425, 222] width 751 height 288
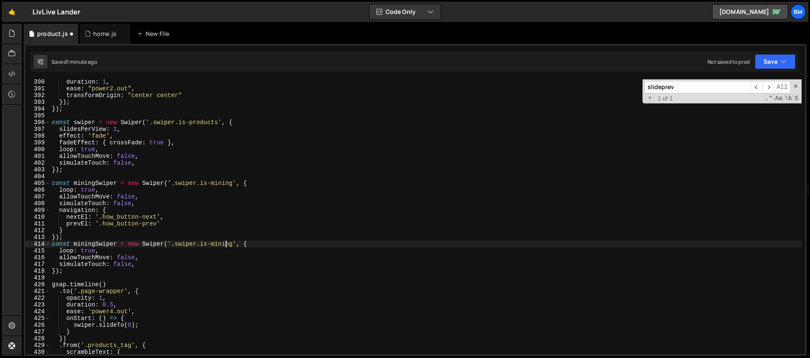
click at [233, 244] on div "duration : 1 , ease : "power2.out" , transformOrigin : "center center" }) ; }) …" at bounding box center [425, 222] width 751 height 288
click at [103, 251] on div "duration : 1 , ease : "power2.out" , transformOrigin : "center center" }) ; }) …" at bounding box center [425, 222] width 751 height 288
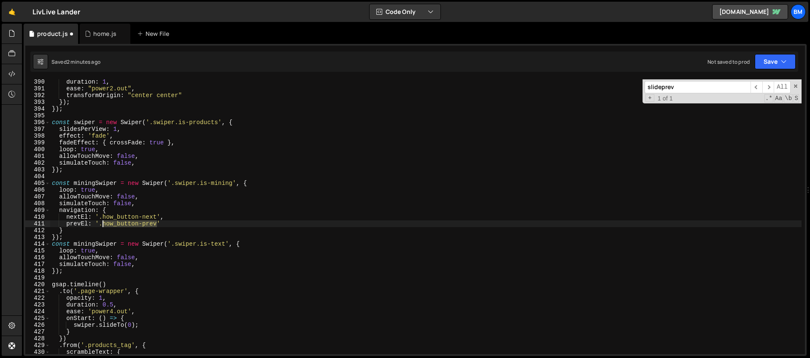
drag, startPoint x: 157, startPoint y: 222, endPoint x: 103, endPoint y: 225, distance: 53.6
click at [103, 225] on div "duration : 1 , ease : "power2.out" , transformOrigin : "center center" }) ; }) …" at bounding box center [425, 222] width 751 height 288
paste textarea "mining_"
drag, startPoint x: 157, startPoint y: 216, endPoint x: 103, endPoint y: 217, distance: 53.6
click at [103, 217] on div "duration : 1 , ease : "power2.out" , transformOrigin : "center center" }) ; }) …" at bounding box center [425, 222] width 751 height 288
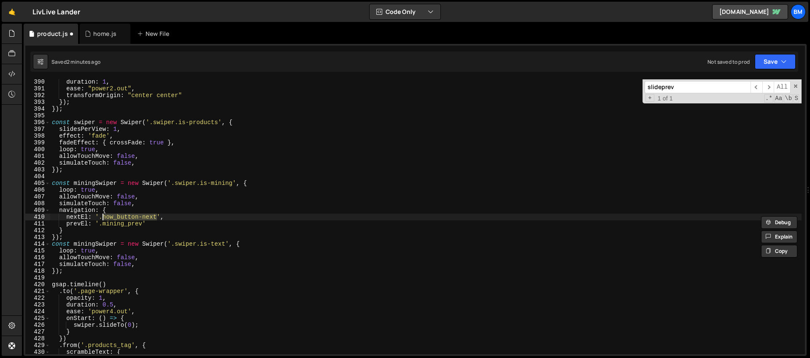
paste textarea "mining_"
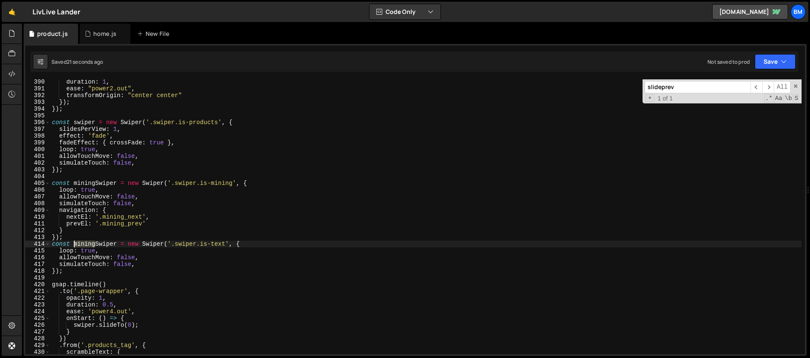
drag, startPoint x: 95, startPoint y: 244, endPoint x: 74, endPoint y: 244, distance: 21.5
click at [74, 244] on div "duration : 1 , ease : "power2.out" , transformOrigin : "center center" }) ; }) …" at bounding box center [425, 222] width 751 height 288
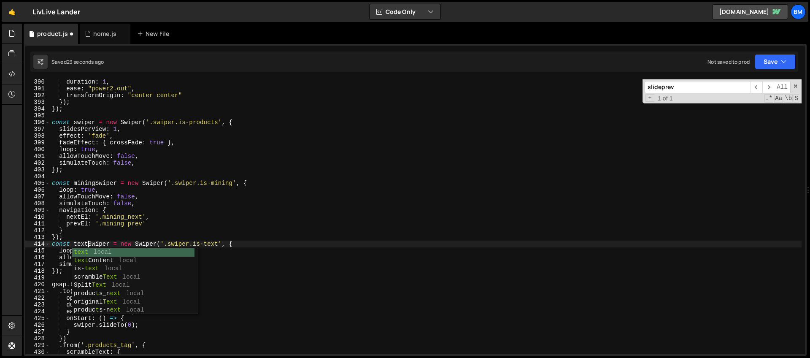
scroll to position [0, 3]
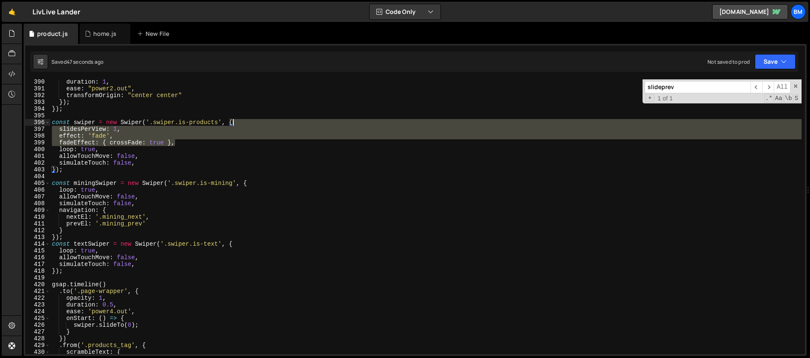
drag, startPoint x: 178, startPoint y: 143, endPoint x: 245, endPoint y: 124, distance: 69.4
click at [245, 124] on div "duration : 1 , ease : "power2.out" , transformOrigin : "center center" }) ; }) …" at bounding box center [425, 222] width 751 height 288
click at [243, 246] on div "duration : 1 , ease : "power2.out" , transformOrigin : "center center" }) ; }) …" at bounding box center [425, 222] width 751 height 288
type textarea "const textSwiper = new Swiper('.swiper.is-text', {"
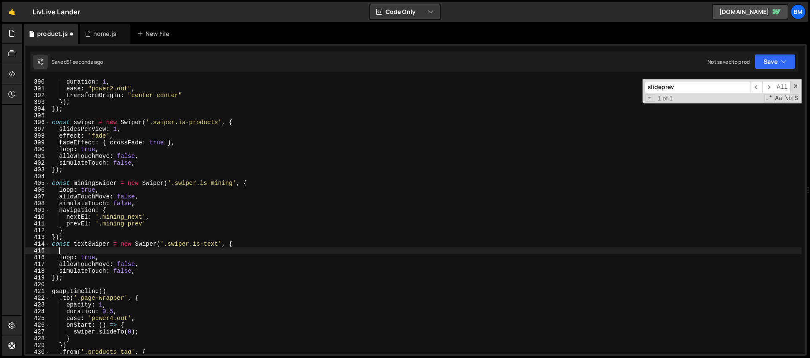
scroll to position [0, 0]
paste textarea "fadeEffect: { crossFade: true },"
type textarea "fadeEffect: { crossFade: true },"
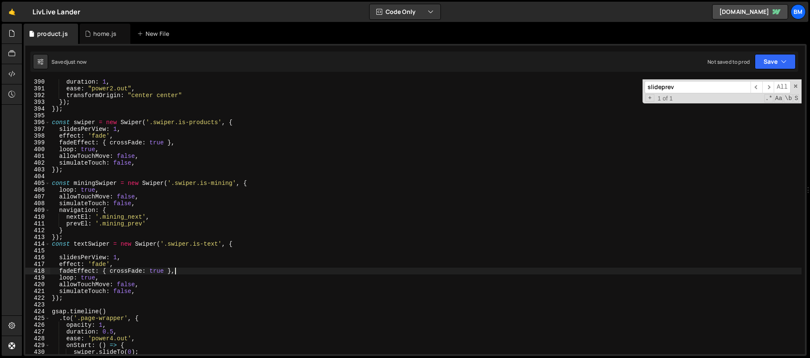
click at [65, 251] on div "duration : 1 , ease : "power2.out" , transformOrigin : "center center" }) ; }) …" at bounding box center [425, 222] width 751 height 288
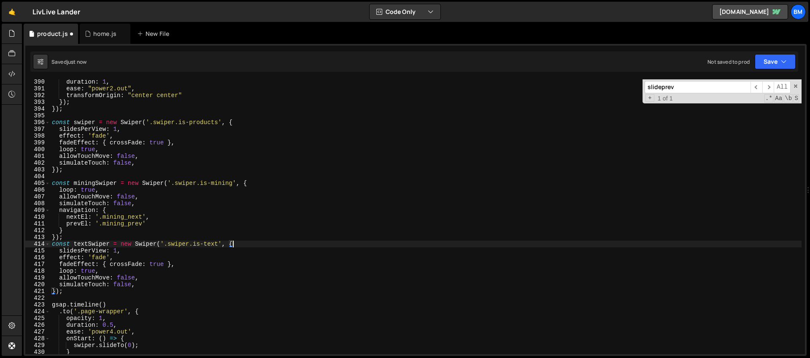
scroll to position [2652, 0]
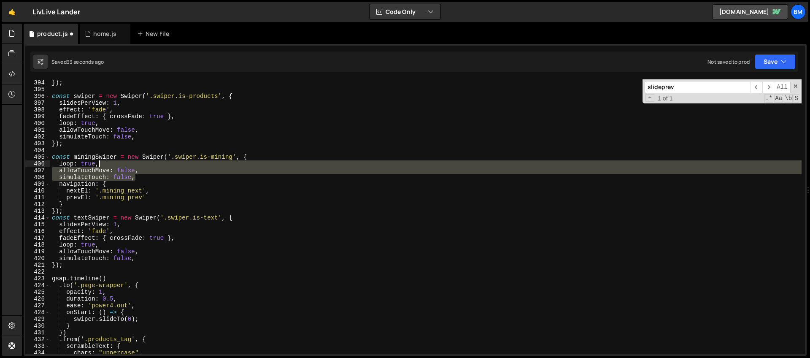
drag, startPoint x: 140, startPoint y: 178, endPoint x: 138, endPoint y: 164, distance: 13.7
click at [138, 164] on div "}) ; }) ; const swiper = new Swiper ( '.swiper.is-products' , { slidesPerView :…" at bounding box center [425, 217] width 751 height 288
type textarea "loop: true,"
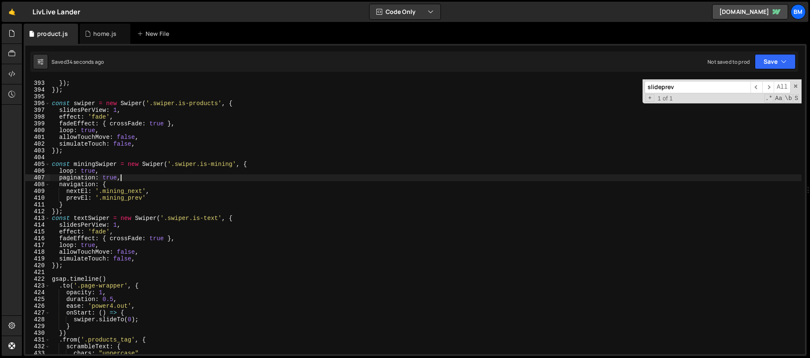
scroll to position [2653, 0]
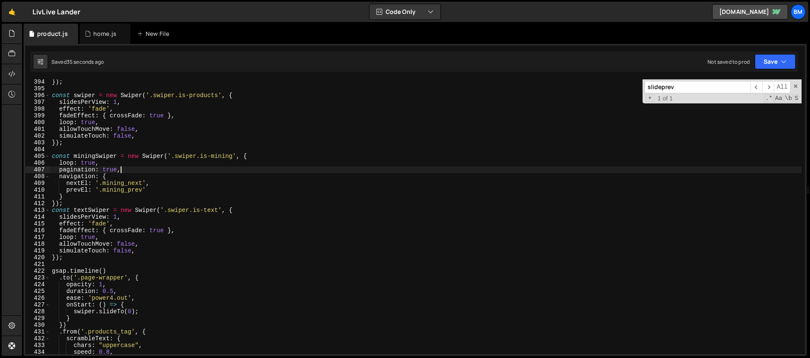
click at [141, 216] on div "}) ; const swiper = new Swiper ( '.swiper.is-products' , { slidesPerView : 1 , …" at bounding box center [425, 222] width 751 height 288
click at [118, 223] on div "}) ; const swiper = new Swiper ( '.swiper.is-products' , { slidesPerView : 1 , …" at bounding box center [425, 222] width 751 height 288
click at [110, 239] on div "}) ; const swiper = new Swiper ( '.swiper.is-products' , { slidesPerView : 1 , …" at bounding box center [425, 222] width 751 height 288
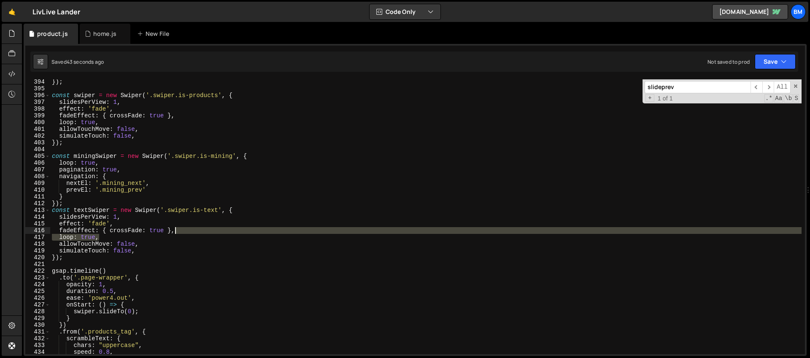
drag, startPoint x: 126, startPoint y: 238, endPoint x: 194, endPoint y: 232, distance: 67.7
click at [194, 232] on div "}) ; const swiper = new Swiper ( '.swiper.is-products' , { slidesPerView : 1 , …" at bounding box center [425, 222] width 751 height 288
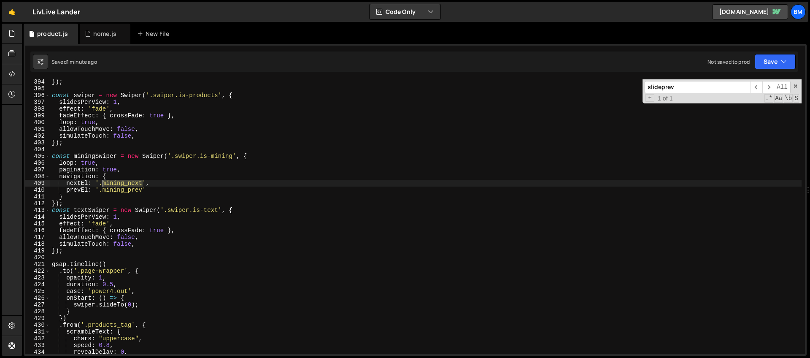
drag, startPoint x: 143, startPoint y: 180, endPoint x: 102, endPoint y: 184, distance: 40.7
click at [102, 184] on div "}) ; const swiper = new Swiper ( '.swiper.is-products' , { slidesPerView : 1 , …" at bounding box center [425, 222] width 751 height 288
paste textarea "prev"
drag, startPoint x: 143, startPoint y: 189, endPoint x: 104, endPoint y: 192, distance: 39.3
click at [104, 192] on div "}) ; const swiper = new Swiper ( '.swiper.is-products' , { slidesPerView : 1 , …" at bounding box center [425, 222] width 751 height 288
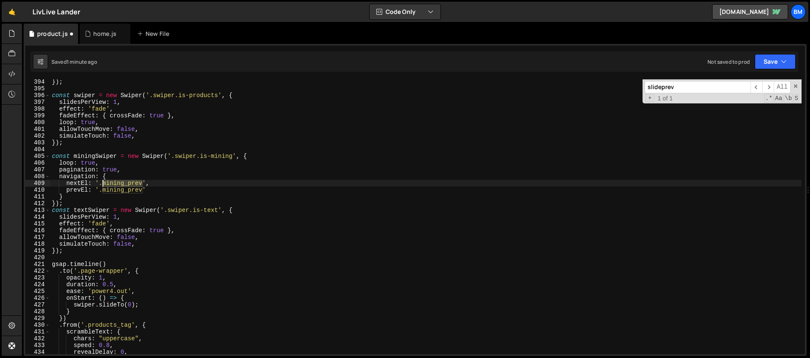
drag, startPoint x: 142, startPoint y: 182, endPoint x: 101, endPoint y: 184, distance: 41.4
click at [101, 184] on div "}) ; const swiper = new Swiper ( '.swiper.is-products' , { slidesPerView : 1 , …" at bounding box center [425, 222] width 751 height 288
paste textarea "next"
click at [112, 162] on div "}) ; const swiper = new Swiper ( '.swiper.is-products' , { slidesPerView : 1 , …" at bounding box center [425, 222] width 751 height 288
type textarea "loop: true,"
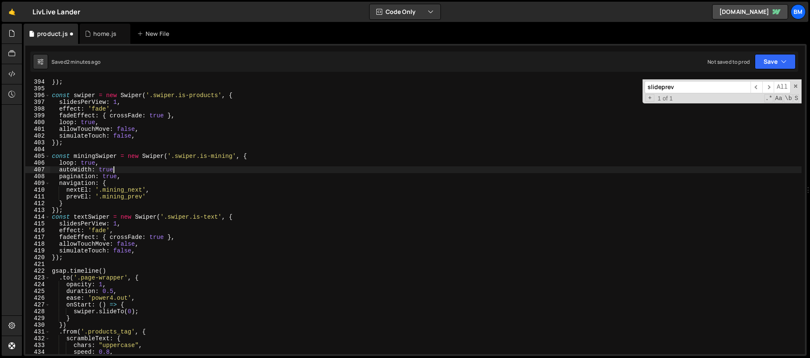
scroll to position [0, 4]
type textarea "autoWidth: true,"
click at [214, 146] on div "}) ; const swiper = new Swiper ( '.swiper.is-products' , { slidesPerView : 1 , …" at bounding box center [425, 222] width 751 height 288
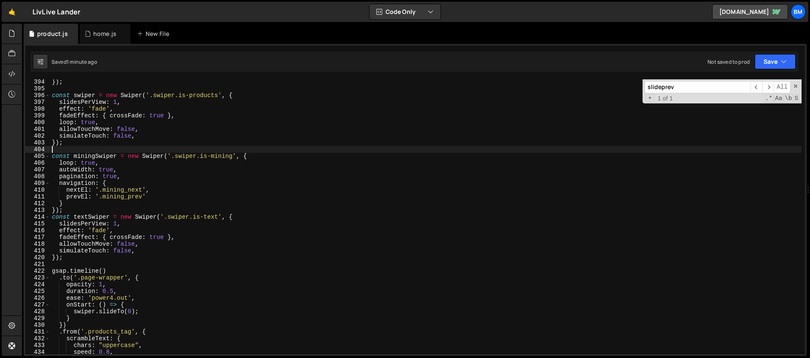
scroll to position [0, 0]
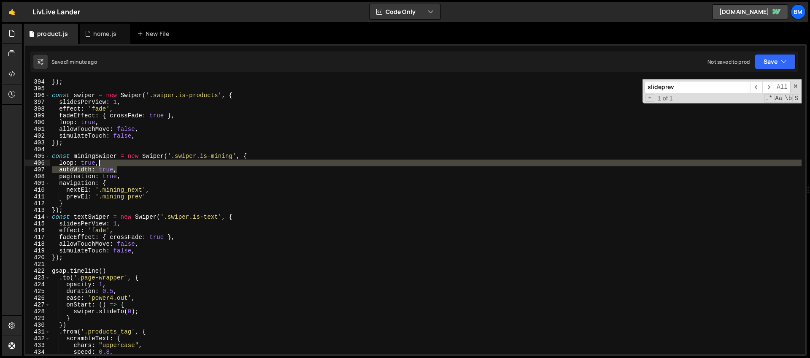
drag, startPoint x: 123, startPoint y: 170, endPoint x: 121, endPoint y: 165, distance: 5.7
click at [121, 165] on div "}) ; const swiper = new Swiper ( '.swiper.is-products' , { slidesPerView : 1 , …" at bounding box center [425, 222] width 751 height 288
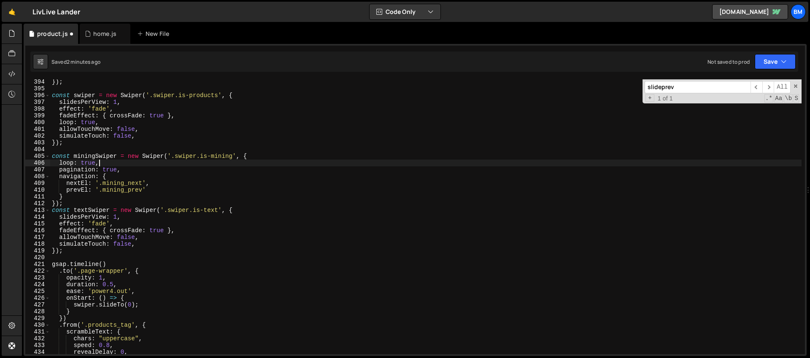
click at [269, 157] on div "}) ; const swiper = new Swiper ( '.swiper.is-products' , { slidesPerView : 1 , …" at bounding box center [425, 222] width 751 height 288
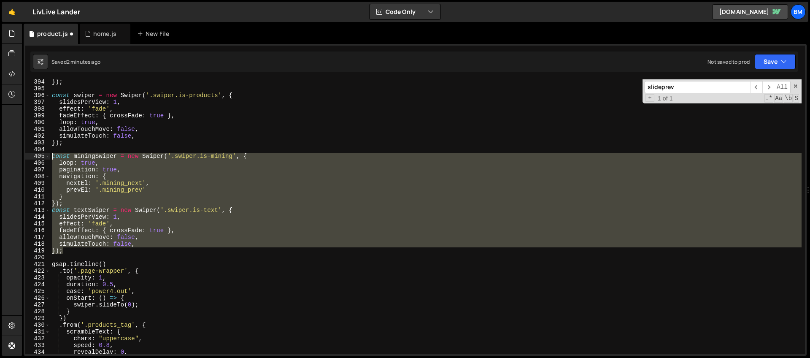
drag, startPoint x: 70, startPoint y: 251, endPoint x: 24, endPoint y: 158, distance: 103.9
click at [24, 158] on div "1 Type cmd + s to save your Javascript file. הההההההההההההההההההההההההההההההההה…" at bounding box center [415, 200] width 783 height 312
type textarea "const miningSwiper = new Swiper('.swiper.is-mining', { loop: true,"
paste textarea
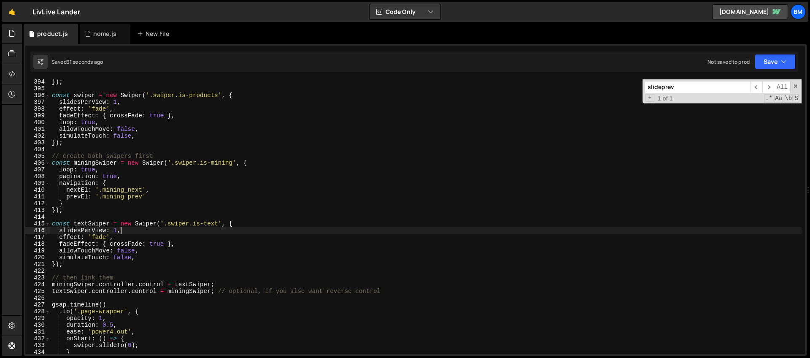
click at [135, 230] on div "}) ; const swiper = new Swiper ( '.swiper.is-products' , { slidesPerView : 1 , …" at bounding box center [425, 222] width 751 height 288
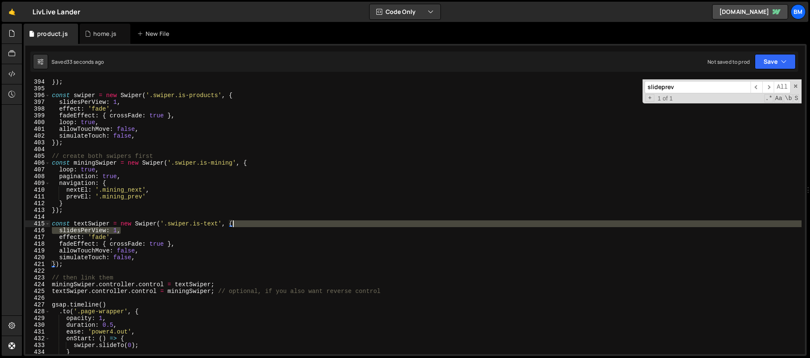
drag, startPoint x: 130, startPoint y: 229, endPoint x: 243, endPoint y: 221, distance: 112.9
click at [243, 221] on div "}) ; const swiper = new Swiper ( '.swiper.is-products' , { slidesPerView : 1 , …" at bounding box center [425, 222] width 751 height 288
type textarea "const textSwiper = new Swiper('.swiper.is-text', {"
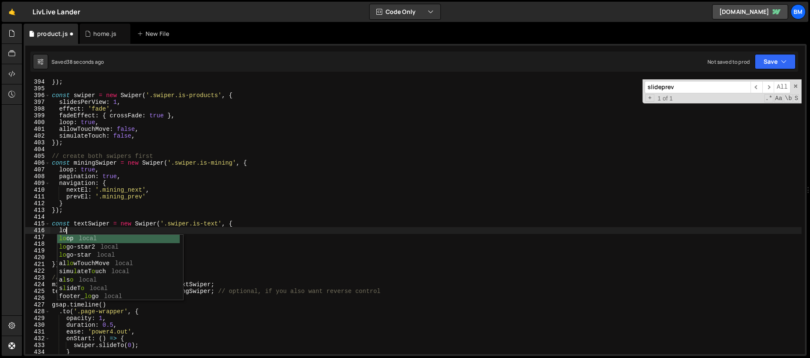
scroll to position [0, 1]
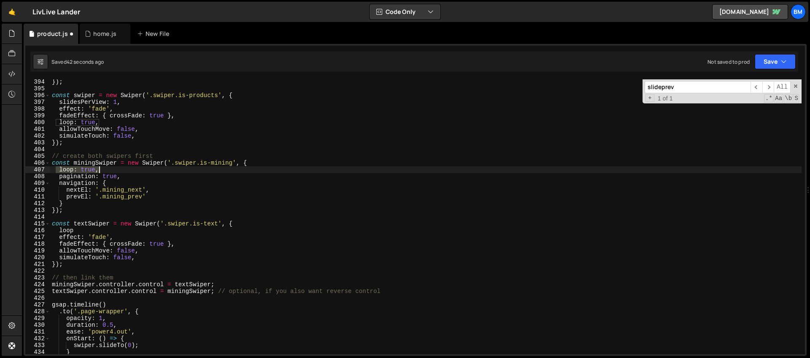
drag, startPoint x: 57, startPoint y: 170, endPoint x: 108, endPoint y: 171, distance: 51.5
click at [108, 171] on div "}) ; const swiper = new Swiper ( '.swiper.is-products' , { slidesPerView : 1 , …" at bounding box center [425, 222] width 751 height 288
drag, startPoint x: 57, startPoint y: 231, endPoint x: 109, endPoint y: 229, distance: 51.9
click at [109, 229] on div "}) ; const swiper = new Swiper ( '.swiper.is-products' , { slidesPerView : 1 , …" at bounding box center [425, 222] width 751 height 288
type textarea "v"
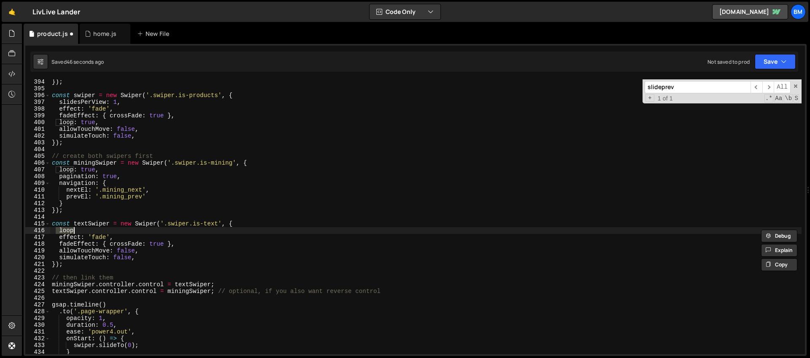
scroll to position [0, 0]
paste textarea "loop: true,"
click at [107, 244] on div "}) ; const swiper = new Swiper ( '.swiper.is-products' , { slidesPerView : 1 , …" at bounding box center [425, 222] width 751 height 288
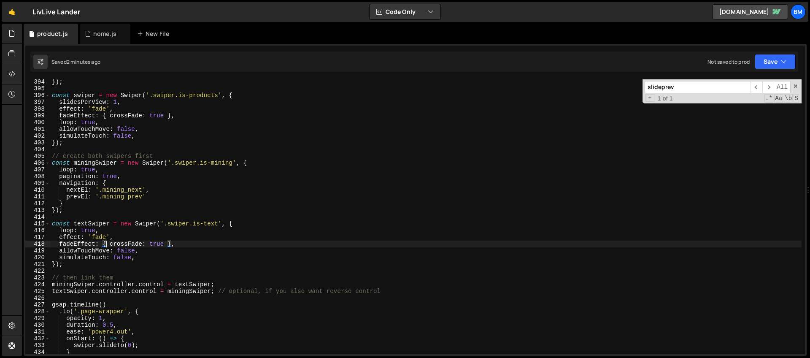
click at [141, 231] on div "}) ; const swiper = new Swiper ( '.swiper.is-products' , { slidesPerView : 1 , …" at bounding box center [425, 222] width 751 height 288
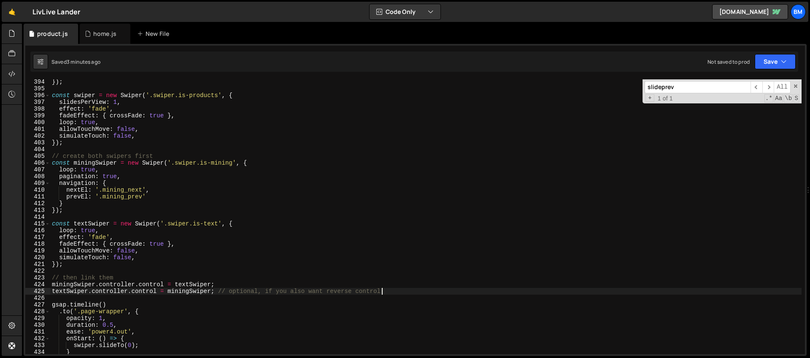
click at [388, 288] on div "}) ; const swiper = new Swiper ( '.swiper.is-products' , { slidesPerView : 1 , …" at bounding box center [425, 222] width 751 height 288
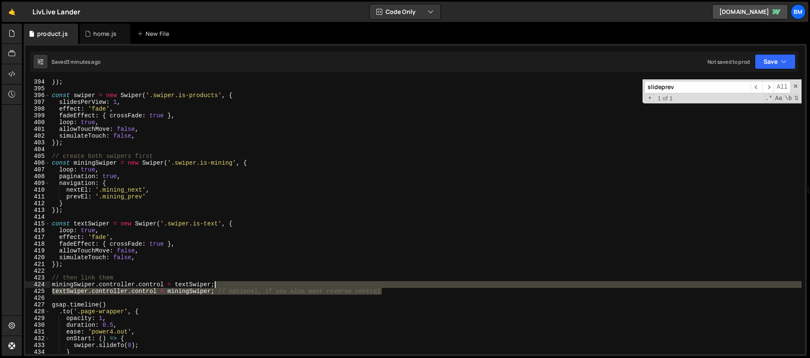
drag, startPoint x: 387, startPoint y: 290, endPoint x: 383, endPoint y: 284, distance: 7.3
click at [383, 284] on div "}) ; const swiper = new Swiper ( '.swiper.is-products' , { slidesPerView : 1 , …" at bounding box center [425, 222] width 751 height 288
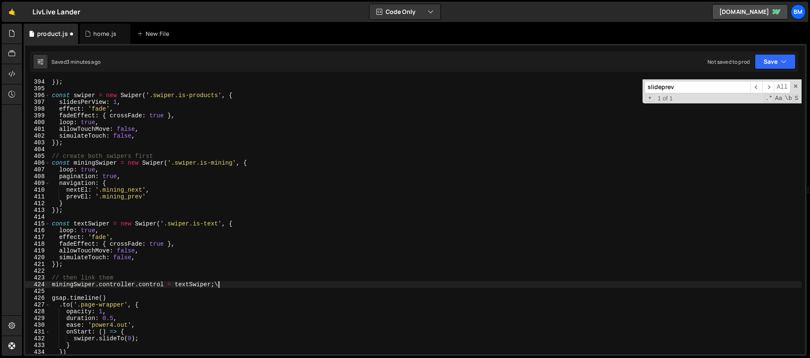
scroll to position [0, 11]
type textarea "miningSwiper.controller.control = textSwiper;"
click at [96, 32] on div "home.js" at bounding box center [104, 34] width 23 height 8
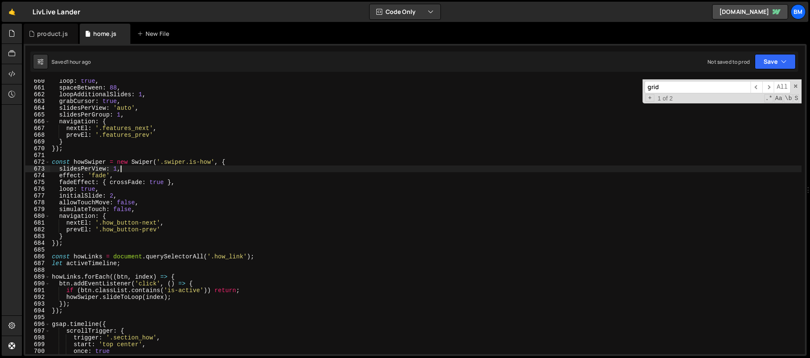
click at [198, 170] on div "loop : true , spaceBetween : 88 , loopAdditionalSlides : 1 , grabCursor : true …" at bounding box center [425, 222] width 751 height 288
click at [186, 165] on div "loop : true , spaceBetween : 88 , loopAdditionalSlides : 1 , grabCursor : true …" at bounding box center [425, 222] width 751 height 288
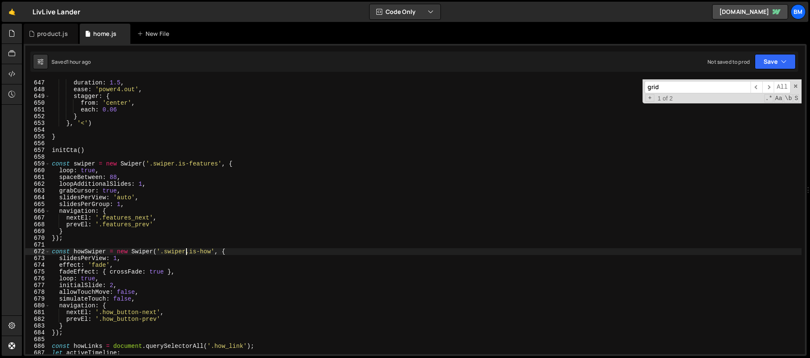
scroll to position [4368, 0]
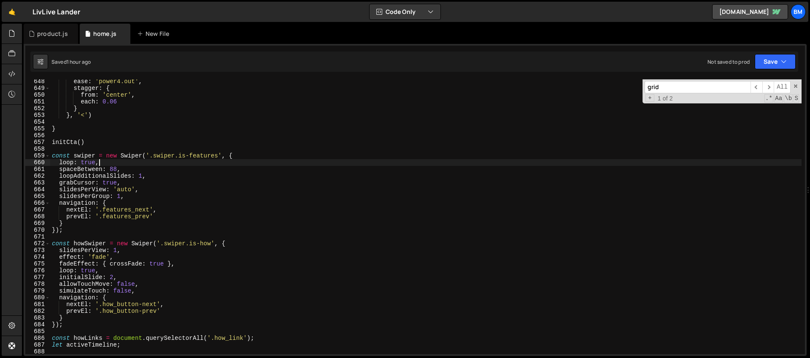
click at [169, 165] on div "ease : 'power4.out' , stagger : { from : 'center' , each : 0.06 } } , '<' ) } i…" at bounding box center [425, 222] width 751 height 288
click at [112, 168] on div "ease : 'power4.out' , stagger : { from : 'center' , each : 0.06 } } , '<' ) } i…" at bounding box center [425, 222] width 751 height 288
click at [130, 169] on div "ease : 'power4.out' , stagger : { from : 'center' , each : 0.06 } } , '<' ) } i…" at bounding box center [425, 222] width 751 height 288
click at [167, 178] on div "ease : 'power4.out' , stagger : { from : 'center' , each : 0.06 } } , '<' ) } i…" at bounding box center [425, 222] width 751 height 288
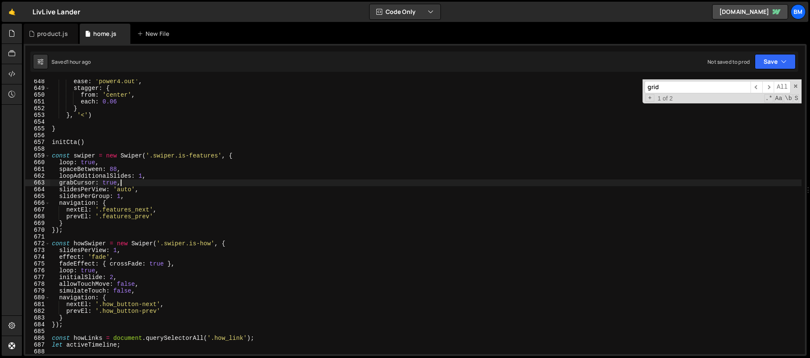
click at [145, 182] on div "ease : 'power4.out' , stagger : { from : 'center' , each : 0.06 } } , '<' ) } i…" at bounding box center [425, 222] width 751 height 288
click at [165, 190] on div "ease : 'power4.out' , stagger : { from : 'center' , each : 0.06 } } , '<' ) } i…" at bounding box center [425, 222] width 751 height 288
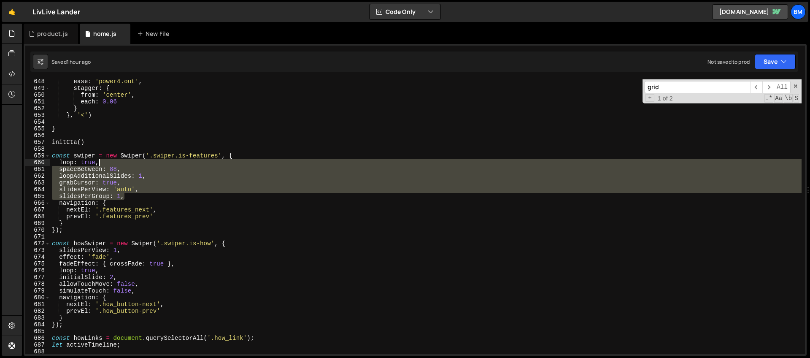
drag, startPoint x: 126, startPoint y: 197, endPoint x: 118, endPoint y: 165, distance: 33.4
click at [118, 165] on div "ease : 'power4.out' , stagger : { from : 'center' , each : 0.06 } } , '<' ) } i…" at bounding box center [425, 222] width 751 height 288
type textarea "loop: true, spaceBetween: 88,"
click at [49, 35] on div "product.js" at bounding box center [52, 34] width 31 height 8
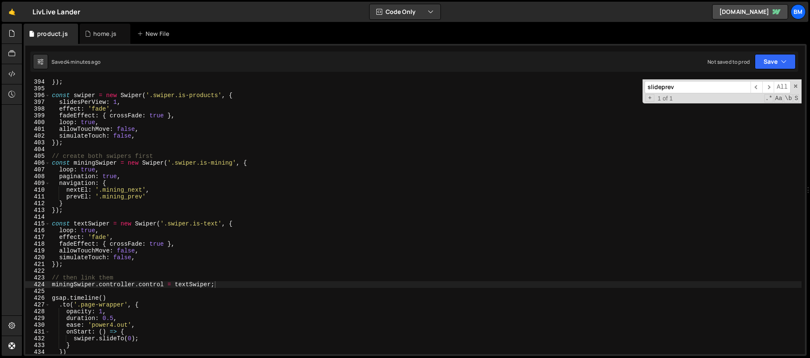
type textarea "loop: true,"
click at [105, 170] on div "}) ; const swiper = new Swiper ( '.swiper.is-products' , { slidesPerView : 1 , …" at bounding box center [425, 222] width 751 height 288
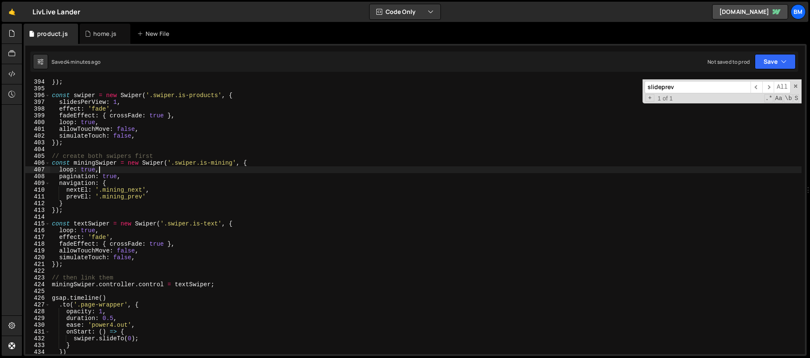
scroll to position [0, 0]
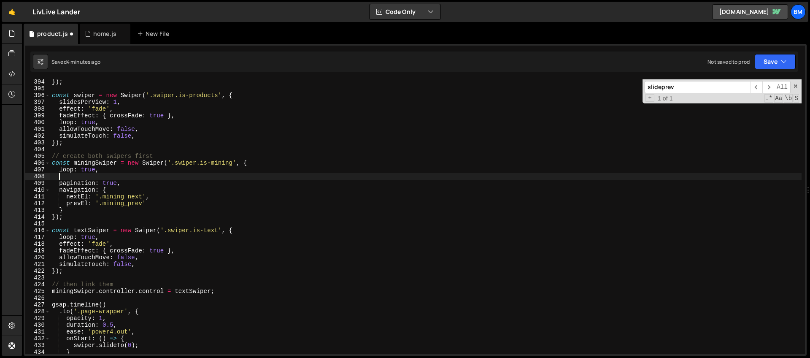
paste textarea "slidesPerGroup: 1,"
type textarea "slidesPerGroup: 1,"
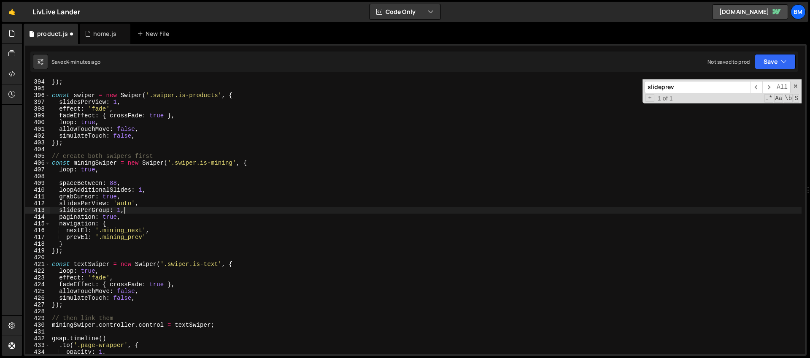
click at [77, 178] on div "}) ; const swiper = new Swiper ( '.swiper.is-products' , { slidesPerView : 1 , …" at bounding box center [425, 222] width 751 height 288
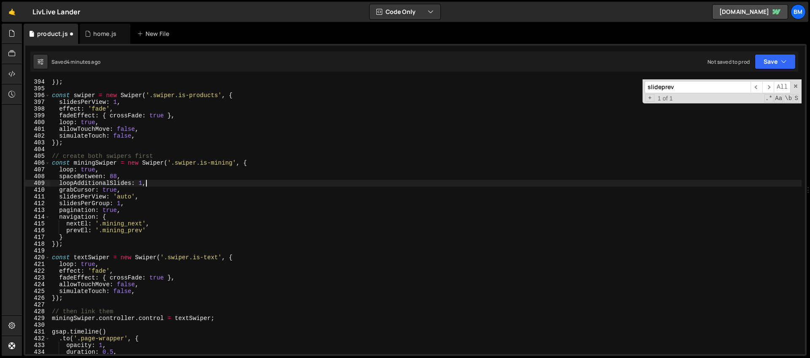
click at [154, 184] on div "}) ; const swiper = new Swiper ( '.swiper.is-products' , { slidesPerView : 1 , …" at bounding box center [425, 222] width 751 height 288
click at [116, 175] on div "}) ; const swiper = new Swiper ( '.swiper.is-products' , { slidesPerView : 1 , …" at bounding box center [425, 222] width 751 height 288
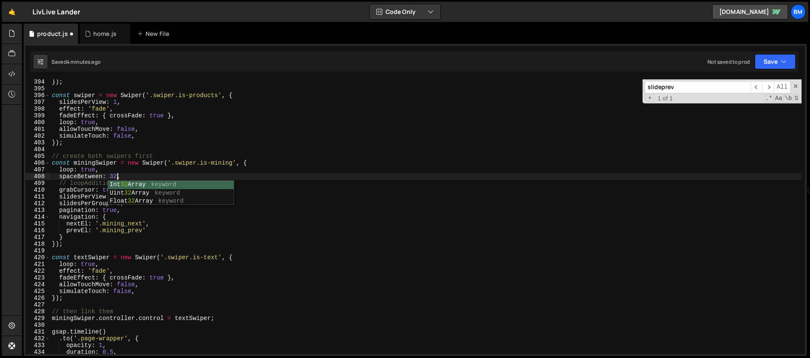
scroll to position [0, 4]
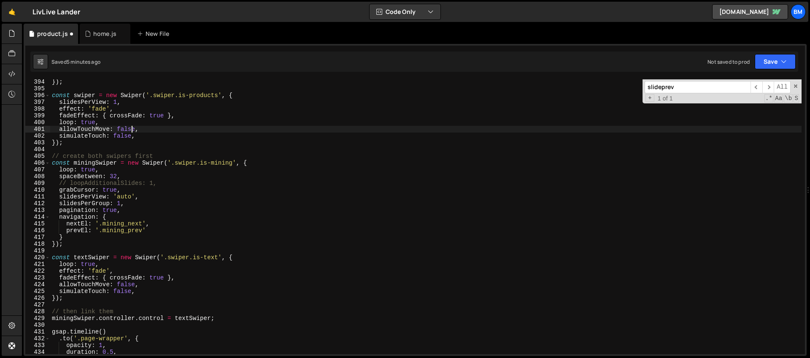
click at [132, 129] on div "}) ; const swiper = new Swiper ( '.swiper.is-products' , { slidesPerView : 1 , …" at bounding box center [425, 222] width 751 height 288
click at [132, 227] on div "}) ; const swiper = new Swiper ( '.swiper.is-products' , { slidesPerView : 1 , …" at bounding box center [425, 222] width 751 height 288
click at [131, 240] on div "}) ; const swiper = new Swiper ( '.swiper.is-products' , { slidesPerView : 1 , …" at bounding box center [425, 222] width 751 height 288
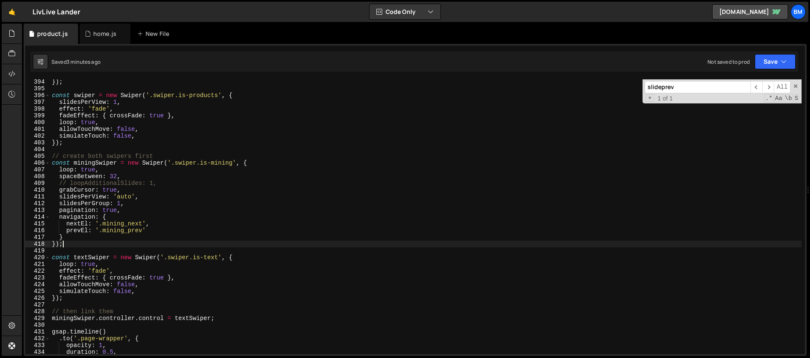
click at [111, 186] on div "}) ; const swiper = new Swiper ( '.swiper.is-products' , { slidesPerView : 1 , …" at bounding box center [425, 222] width 751 height 288
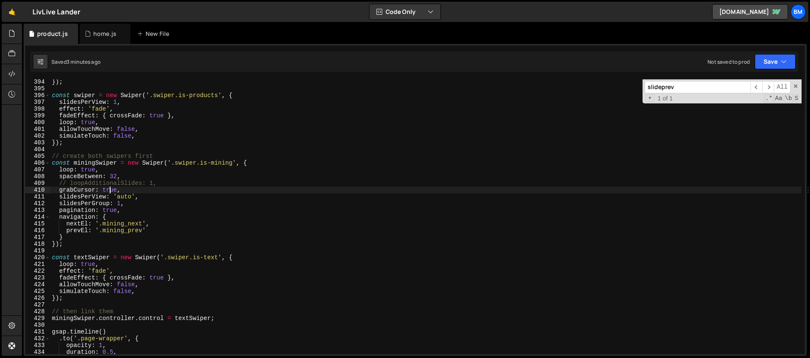
click at [109, 181] on div "}) ; const swiper = new Swiper ( '.swiper.is-products' , { slidesPerView : 1 , …" at bounding box center [425, 222] width 751 height 288
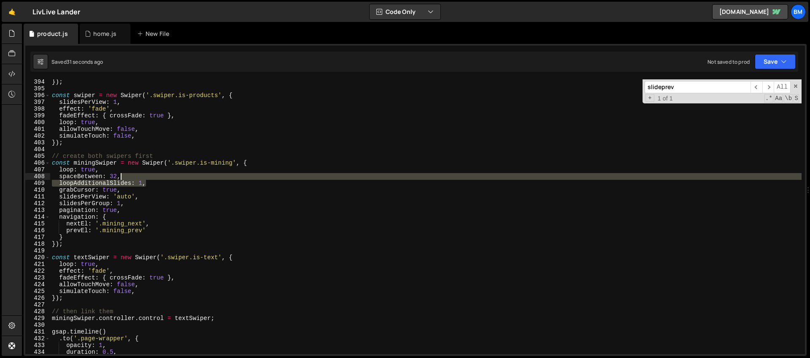
drag, startPoint x: 156, startPoint y: 184, endPoint x: 154, endPoint y: 178, distance: 6.8
click at [154, 178] on div "}) ; const swiper = new Swiper ( '.swiper.is-products' , { slidesPerView : 1 , …" at bounding box center [425, 222] width 751 height 288
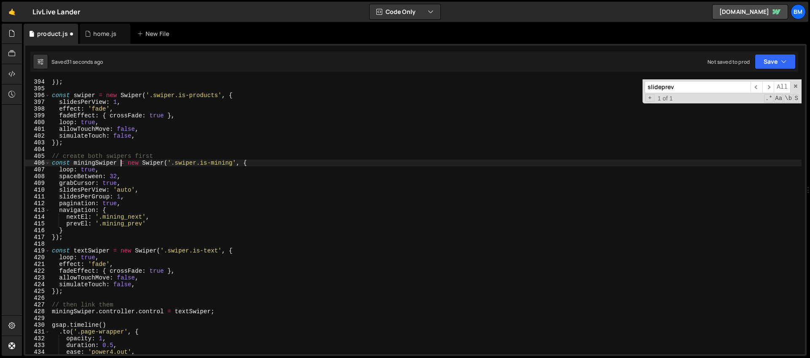
click at [122, 165] on div "}) ; const swiper = new Swiper ( '.swiper.is-products' , { slidesPerView : 1 , …" at bounding box center [425, 222] width 751 height 288
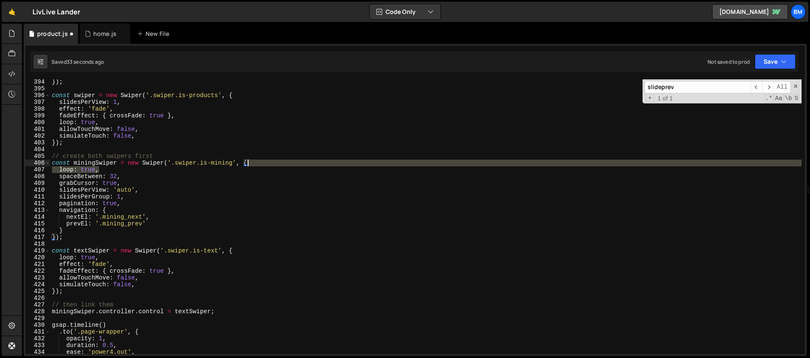
drag, startPoint x: 119, startPoint y: 170, endPoint x: 260, endPoint y: 165, distance: 141.0
click at [260, 165] on div "}) ; const swiper = new Swiper ( '.swiper.is-products' , { slidesPerView : 1 , …" at bounding box center [425, 222] width 751 height 288
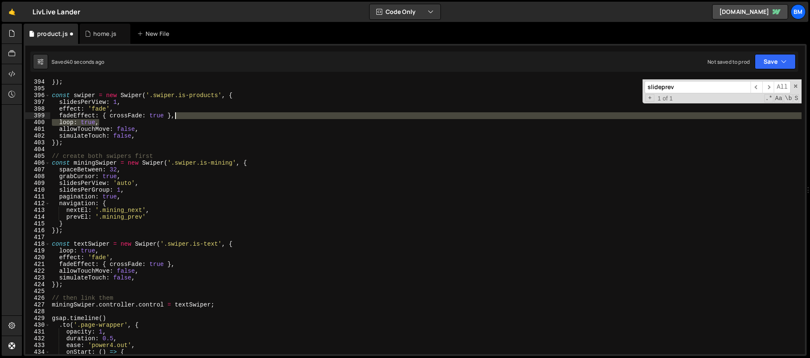
drag, startPoint x: 105, startPoint y: 124, endPoint x: 184, endPoint y: 119, distance: 79.1
click at [184, 119] on div "}) ; const swiper = new Swiper ( '.swiper.is-products' , { slidesPerView : 1 , …" at bounding box center [425, 222] width 751 height 288
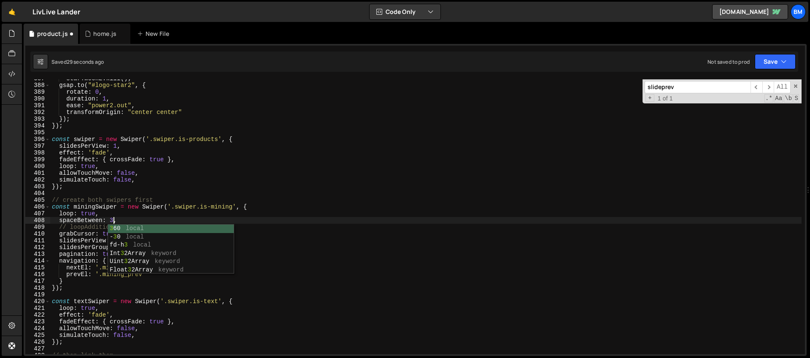
scroll to position [0, 4]
click at [70, 212] on div "starTween2 . kill ( ) ; gsap . to ( "#logo-star2" , { rotate : 0 , duration : 1…" at bounding box center [425, 219] width 751 height 288
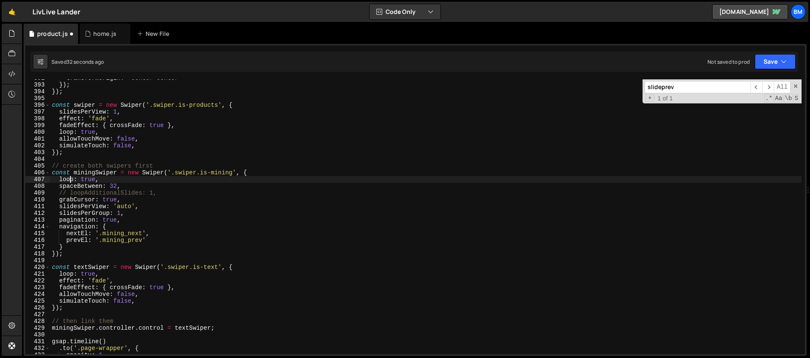
scroll to position [2643, 0]
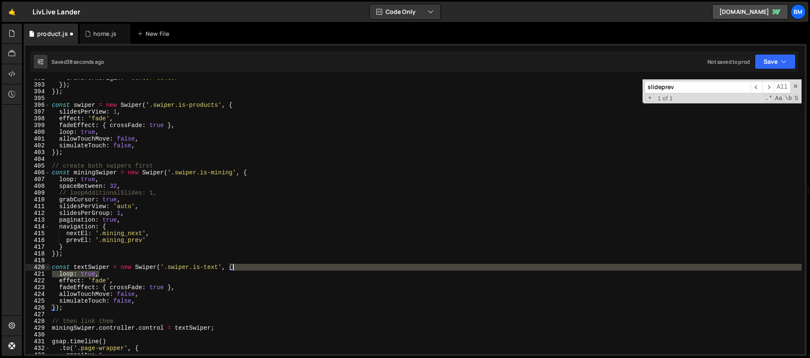
drag, startPoint x: 137, startPoint y: 275, endPoint x: 263, endPoint y: 266, distance: 126.0
click at [263, 266] on div "transformOrigin : "center center" }) ; }) ; const swiper = new Swiper ( '.swipe…" at bounding box center [425, 219] width 751 height 288
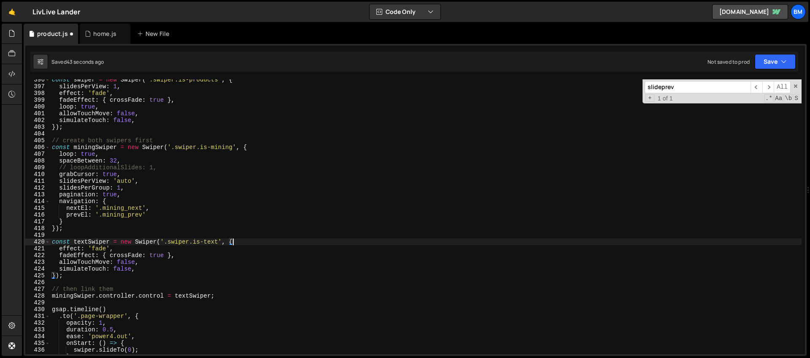
scroll to position [2660, 0]
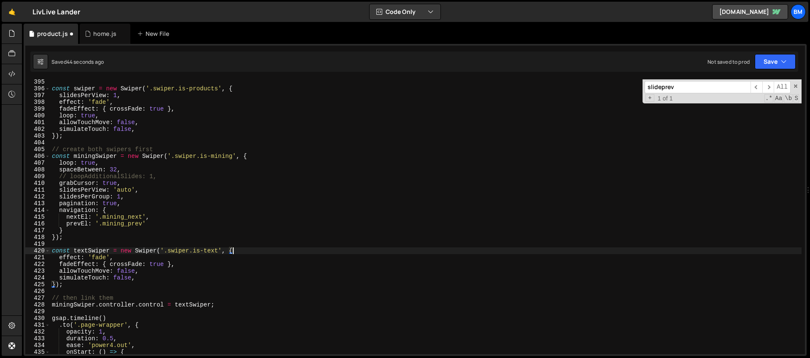
click at [100, 160] on div "const swiper = new Swiper ( '.swiper.is-products' , { slidesPerView : 1 , effec…" at bounding box center [425, 222] width 751 height 288
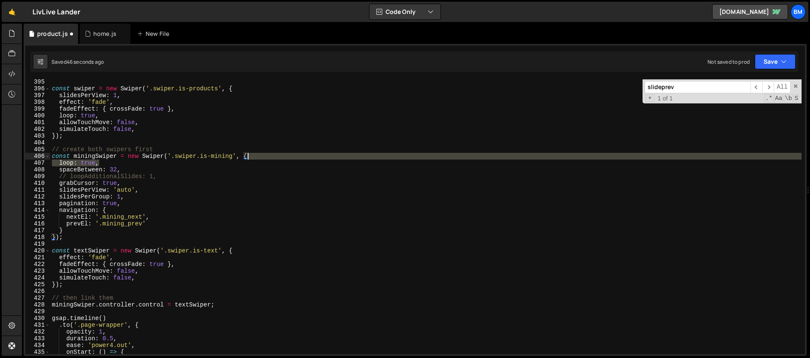
drag, startPoint x: 100, startPoint y: 161, endPoint x: 258, endPoint y: 154, distance: 158.3
click at [258, 154] on div "const swiper = new Swiper ( '.swiper.is-products' , { slidesPerView : 1 , effec…" at bounding box center [425, 222] width 751 height 288
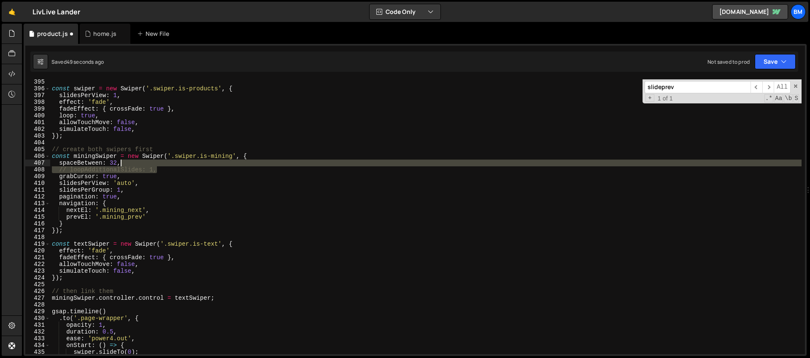
click at [160, 166] on div "const swiper = new Swiper ( '.swiper.is-products' , { slidesPerView : 1 , effec…" at bounding box center [425, 222] width 751 height 288
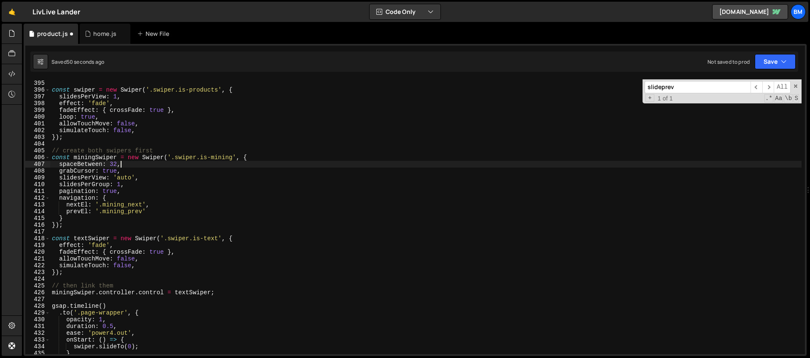
scroll to position [2652, 0]
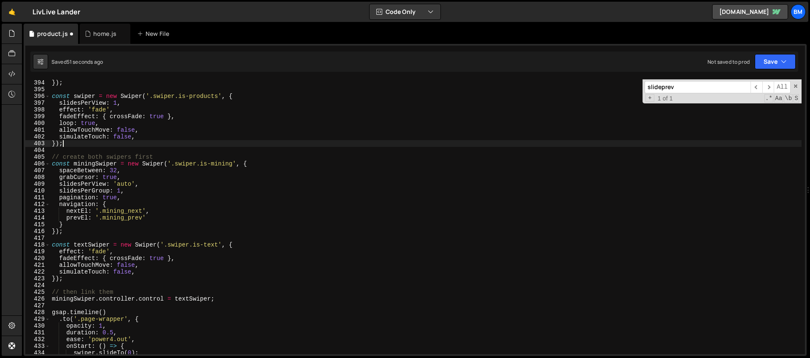
click at [120, 144] on div "}) ; const swiper = new Swiper ( '.swiper.is-products' , { slidesPerView : 1 , …" at bounding box center [425, 223] width 751 height 288
click at [125, 168] on div "}) ; const swiper = new Swiper ( '.swiper.is-products' , { slidesPerView : 1 , …" at bounding box center [425, 223] width 751 height 288
click at [146, 219] on div "}) ; const swiper = new Swiper ( '.swiper.is-products' , { slidesPerView : 1 , …" at bounding box center [425, 223] width 751 height 288
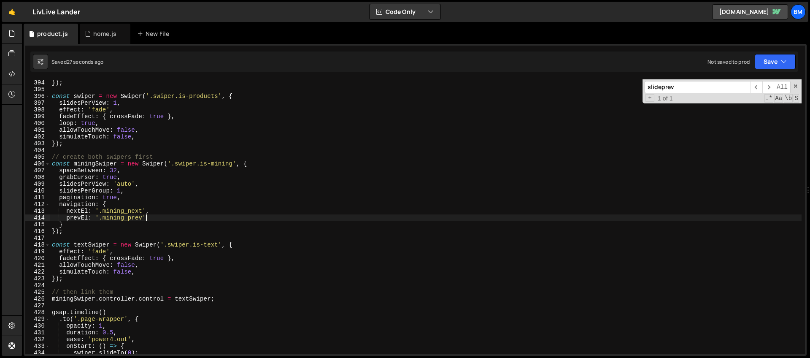
click at [116, 203] on div "}) ; const swiper = new Swiper ( '.swiper.is-products' , { slidesPerView : 1 , …" at bounding box center [425, 223] width 751 height 288
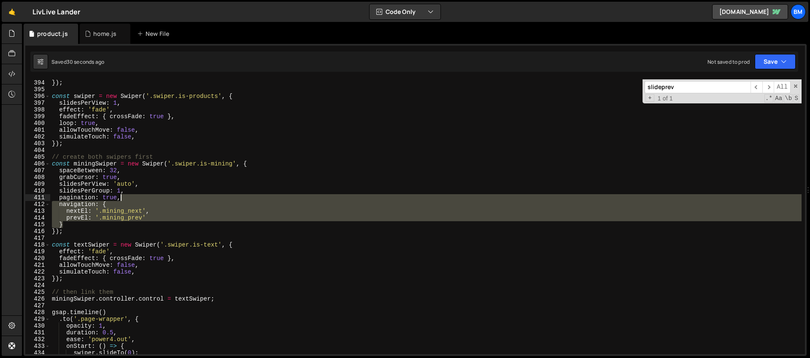
drag, startPoint x: 68, startPoint y: 225, endPoint x: 132, endPoint y: 200, distance: 69.2
click at [132, 200] on div "}) ; const swiper = new Swiper ( '.swiper.is-products' , { slidesPerView : 1 , …" at bounding box center [425, 223] width 751 height 288
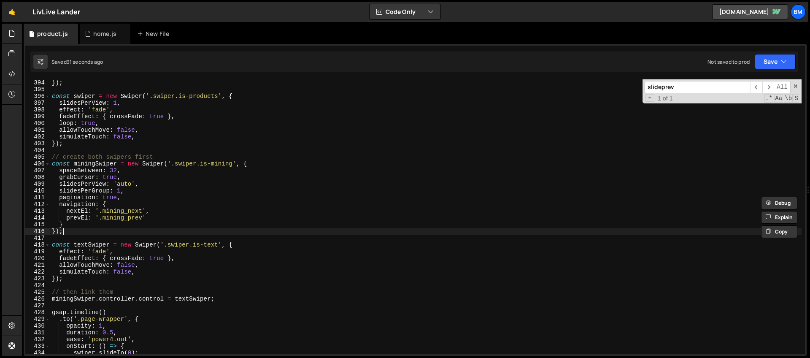
click at [78, 233] on div "}) ; const swiper = new Swiper ( '.swiper.is-products' , { slidesPerView : 1 , …" at bounding box center [425, 223] width 751 height 288
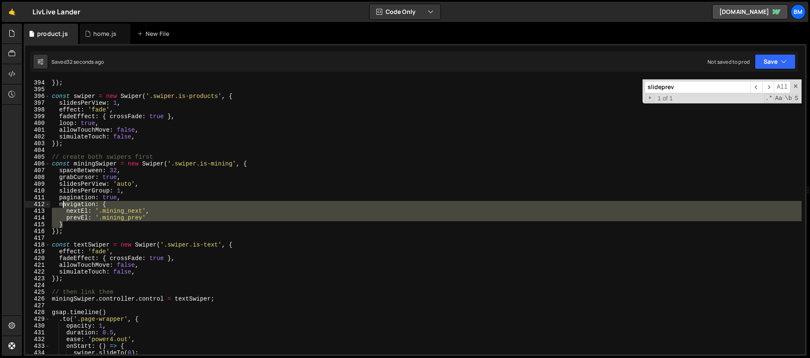
drag, startPoint x: 73, startPoint y: 226, endPoint x: 62, endPoint y: 205, distance: 23.8
click at [62, 205] on div "}) ; const swiper = new Swiper ( '.swiper.is-products' , { slidesPerView : 1 , …" at bounding box center [425, 223] width 751 height 288
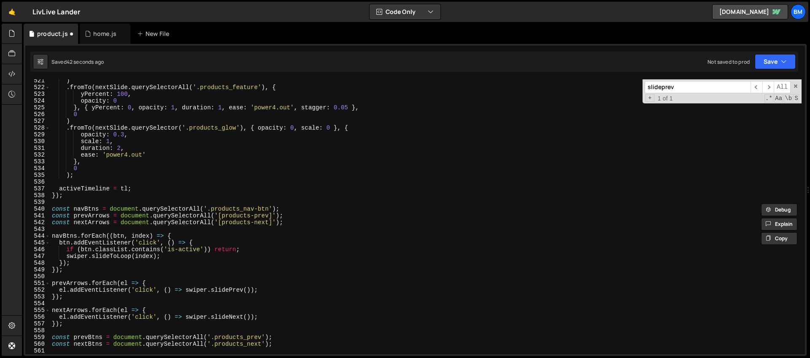
scroll to position [3552, 0]
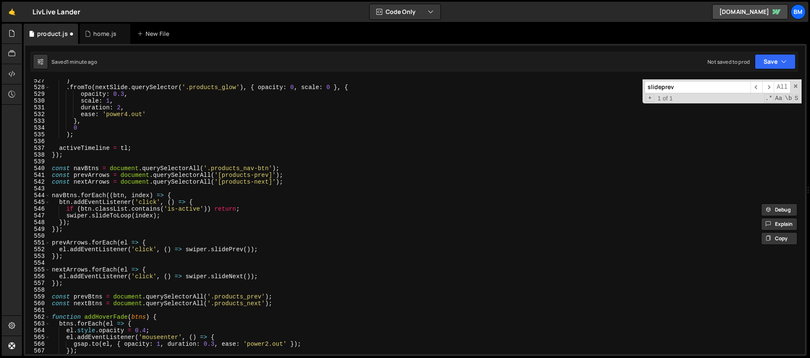
click at [157, 242] on div ") . fromTo ( nextSlide . querySelector ( '.products_glow' ) , { opacity : 0 , s…" at bounding box center [425, 221] width 751 height 288
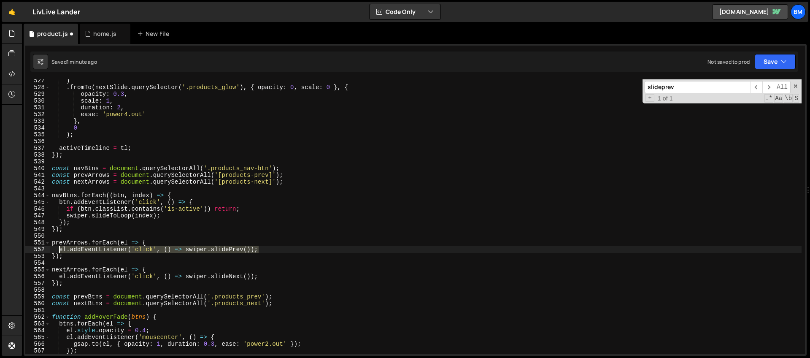
drag, startPoint x: 262, startPoint y: 248, endPoint x: 58, endPoint y: 248, distance: 204.2
click at [58, 248] on div ") . fromTo ( nextSlide . querySelector ( '.products_glow' ) , { opacity : 0 , s…" at bounding box center [425, 221] width 751 height 288
type textarea "el.addEventListener('click', () => swiper.slidePrev());"
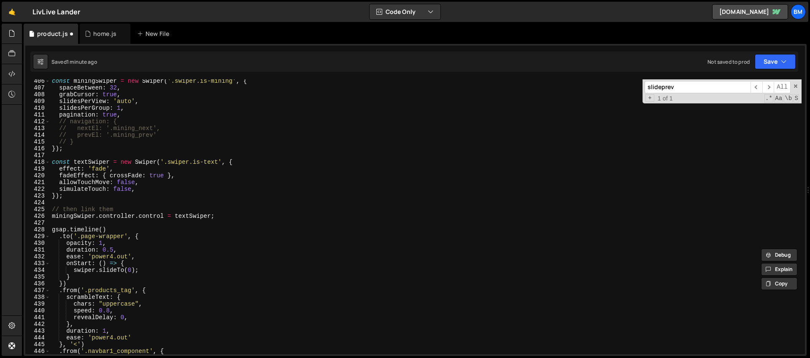
scroll to position [2726, 0]
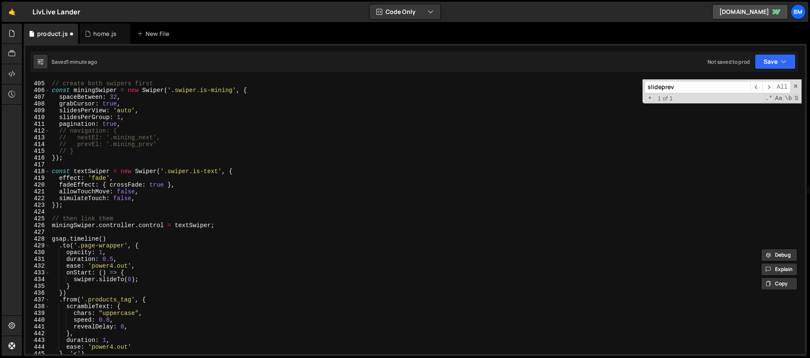
click at [79, 162] on div "// create both swipers first const miningSwiper = new Swiper ( '.swiper.is-mini…" at bounding box center [425, 217] width 751 height 288
click at [76, 159] on div "// create both swipers first const miningSwiper = new Swiper ( '.swiper.is-mini…" at bounding box center [425, 217] width 751 height 288
type textarea "});"
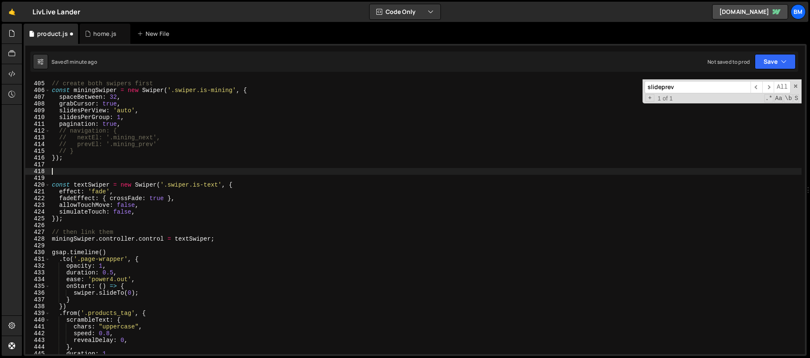
paste textarea "el.addEventListener('click', () => swiper.slidePrev());"
click at [58, 170] on div "// create both swipers first const miningSwiper = new Swiper ( '.swiper.is-mini…" at bounding box center [425, 217] width 751 height 288
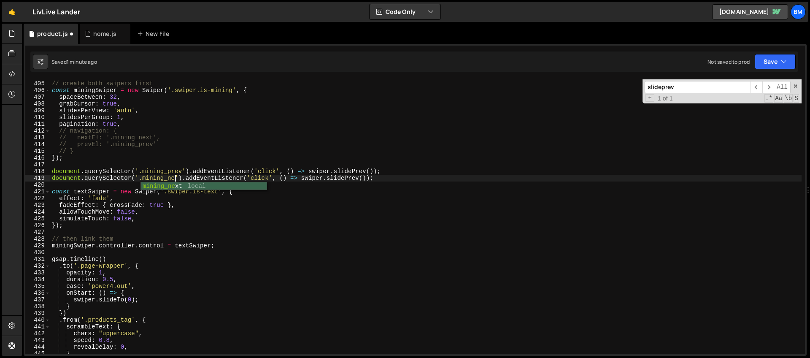
scroll to position [0, 9]
click at [366, 178] on div "// create both swipers first const miningSwiper = new Swiper ( '.swiper.is-mini…" at bounding box center [425, 217] width 751 height 288
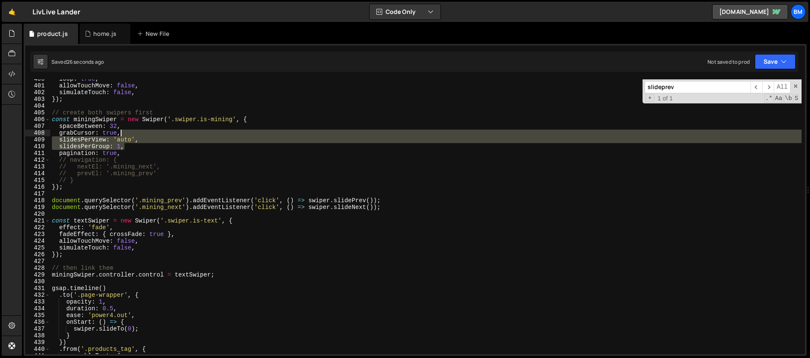
drag, startPoint x: 129, startPoint y: 144, endPoint x: 128, endPoint y: 135, distance: 8.9
click at [128, 135] on div "loop : true , allowTouchMove : false , simulateTouch : false , }) ; // create b…" at bounding box center [425, 220] width 751 height 288
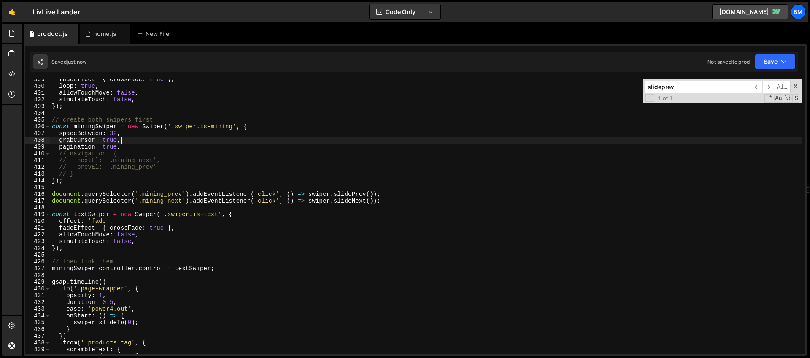
scroll to position [2689, 0]
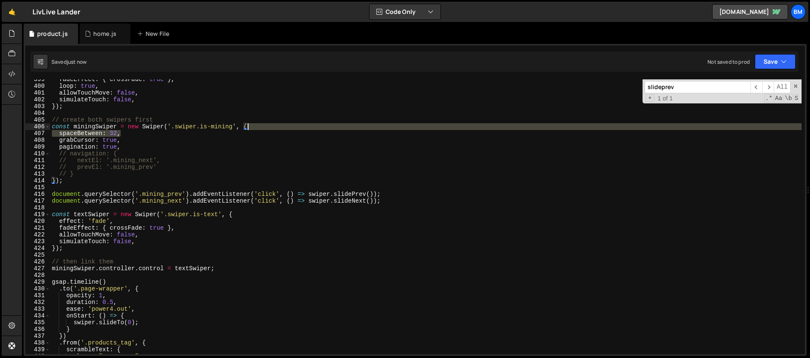
drag, startPoint x: 125, startPoint y: 132, endPoint x: 256, endPoint y: 126, distance: 130.5
click at [256, 126] on div "fadeEffect : { crossFade : true } , loop : true , allowTouchMove : false , simu…" at bounding box center [425, 220] width 751 height 288
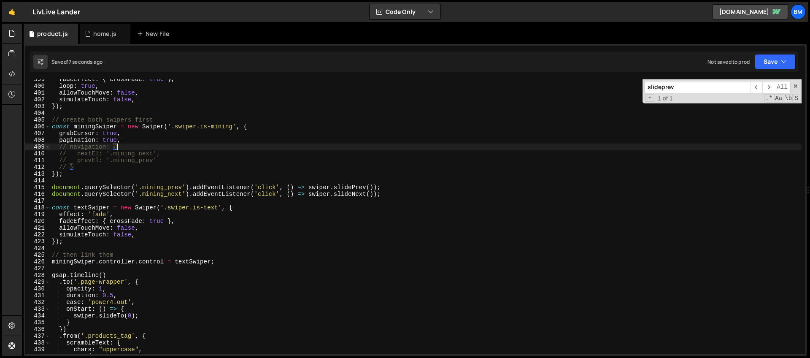
click at [131, 148] on div "fadeEffect : { crossFade : true } , loop : true , allowTouchMove : false , simu…" at bounding box center [425, 220] width 751 height 288
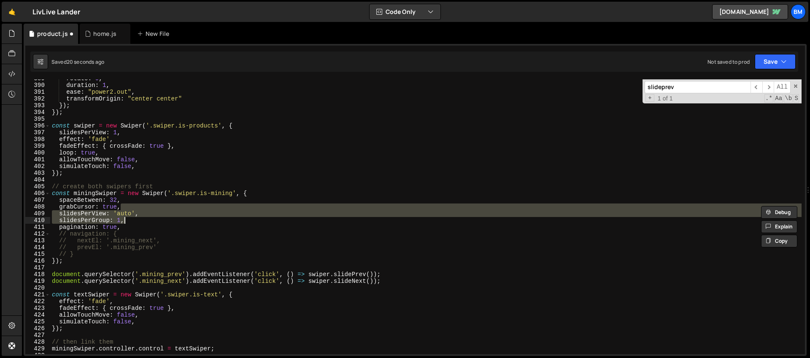
scroll to position [2623, 0]
click at [100, 218] on div "rotate : 0 , duration : 1 , ease : "power2.out" , transformOrigin : "center cen…" at bounding box center [425, 216] width 751 height 275
type textarea "slidesPerGroup: 1,"
